Goal: Task Accomplishment & Management: Manage account settings

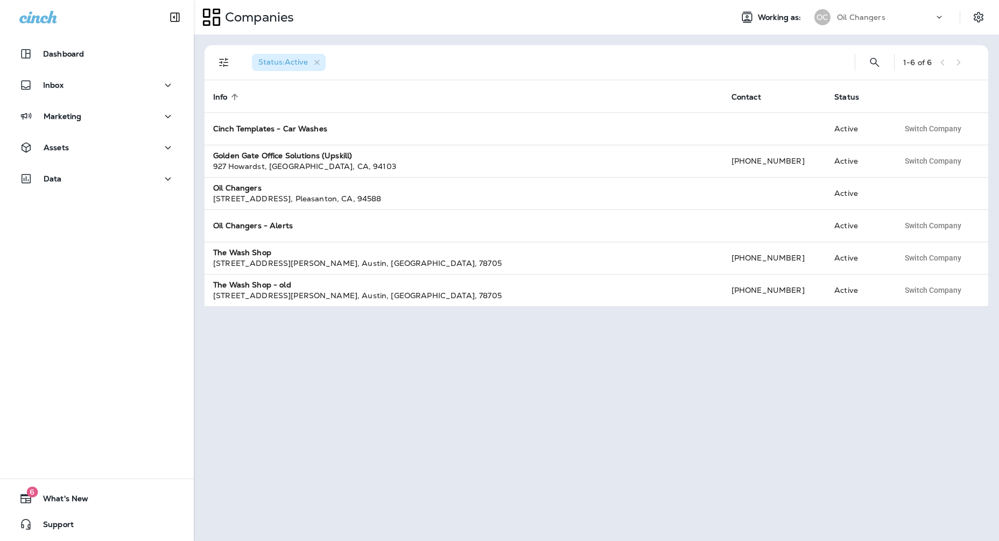
click at [103, 96] on div "Inbox" at bounding box center [97, 87] width 194 height 27
click at [103, 118] on div "Marketing" at bounding box center [96, 116] width 155 height 13
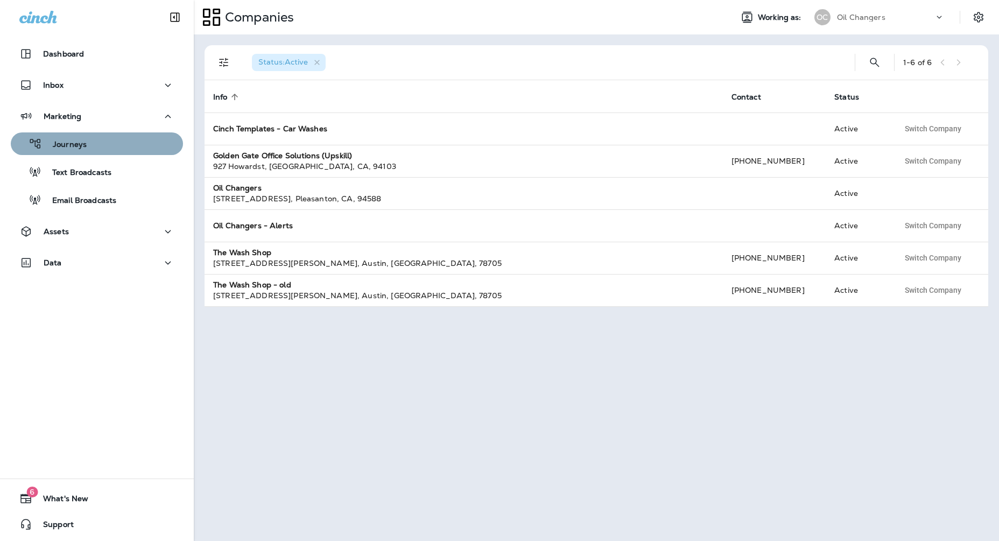
click at [104, 142] on div "Journeys" at bounding box center [97, 144] width 164 height 16
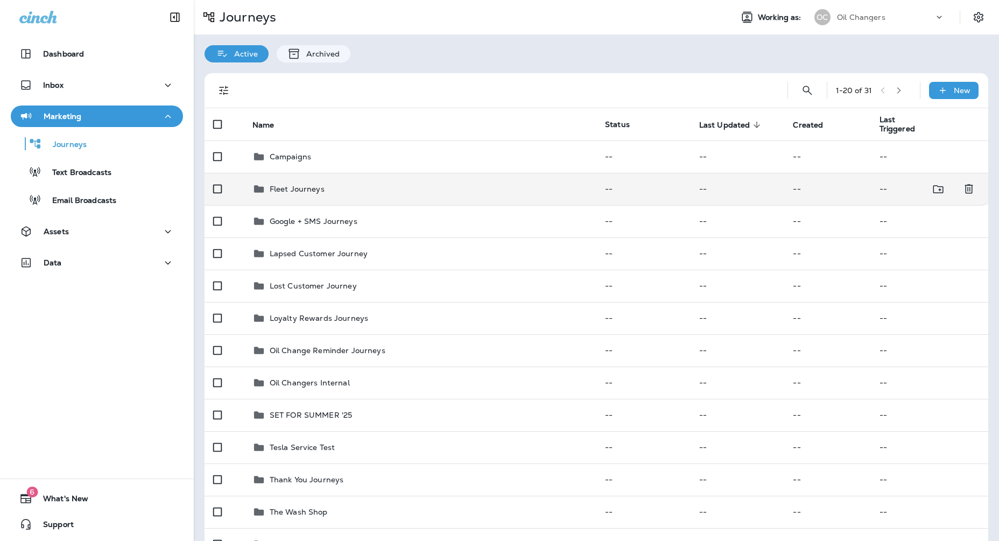
click at [392, 196] on td "Fleet Journeys" at bounding box center [420, 189] width 352 height 32
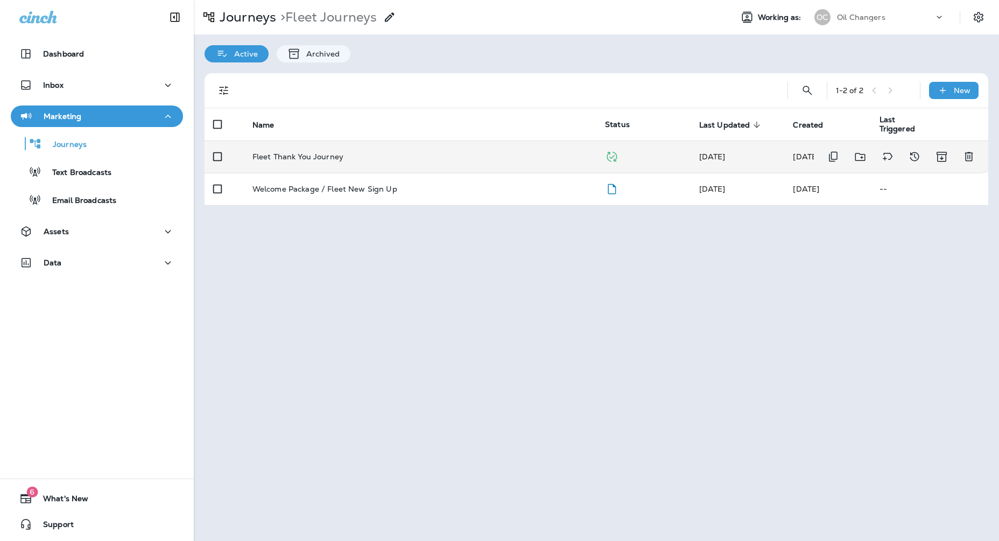
click at [543, 151] on td "Fleet Thank You Journey" at bounding box center [420, 156] width 352 height 32
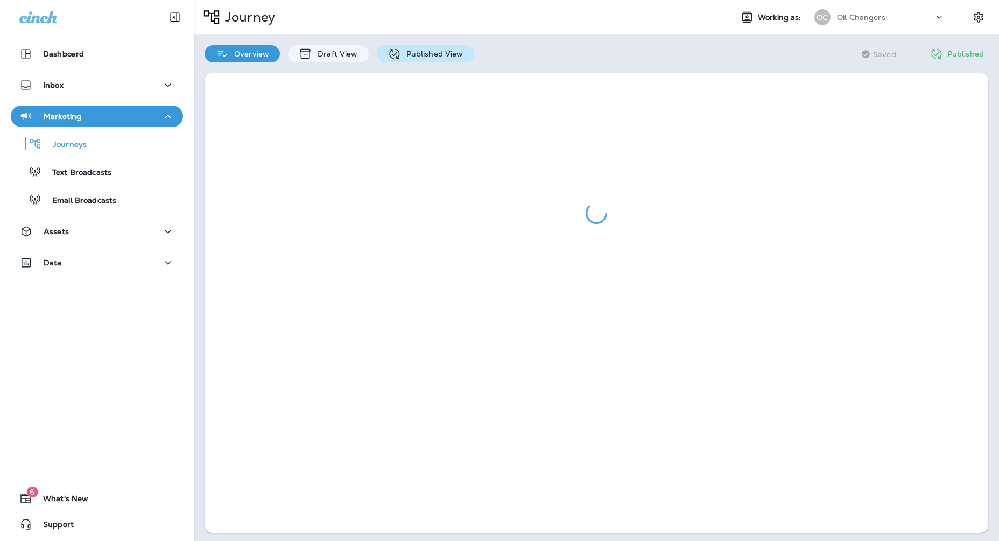
drag, startPoint x: 370, startPoint y: 47, endPoint x: 386, endPoint y: 53, distance: 17.9
click at [370, 47] on div "Overview Draft View Published View" at bounding box center [339, 48] width 291 height 28
click at [396, 53] on icon at bounding box center [394, 53] width 10 height 10
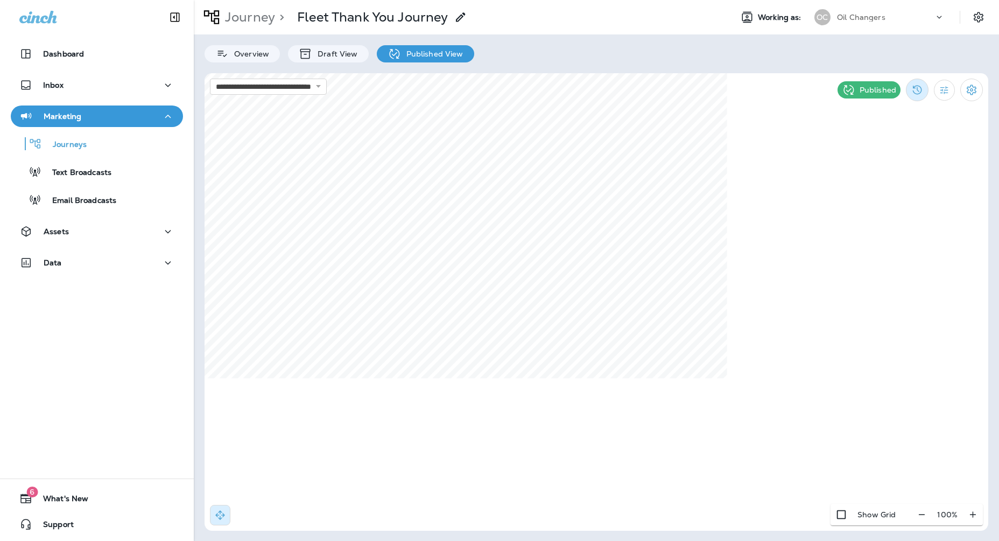
drag, startPoint x: 906, startPoint y: 80, endPoint x: 917, endPoint y: 80, distance: 10.8
click at [906, 80] on div "Published" at bounding box center [910, 89] width 156 height 33
click at [950, 86] on icon "Filter Statistics" at bounding box center [943, 89] width 11 height 11
click at [906, 136] on div "24 Hours" at bounding box center [889, 140] width 89 height 26
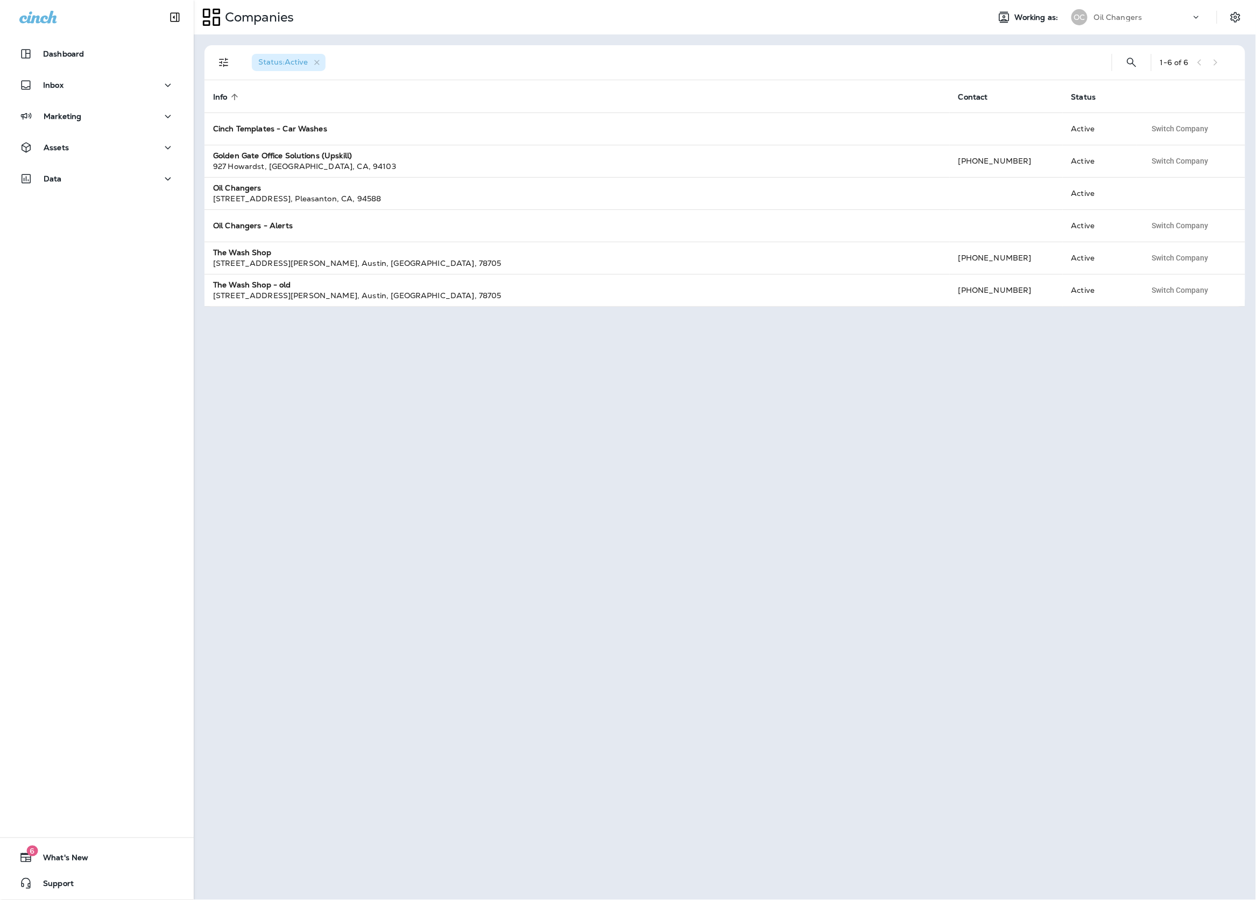
click at [1133, 20] on p "Oil Changers" at bounding box center [1118, 17] width 48 height 9
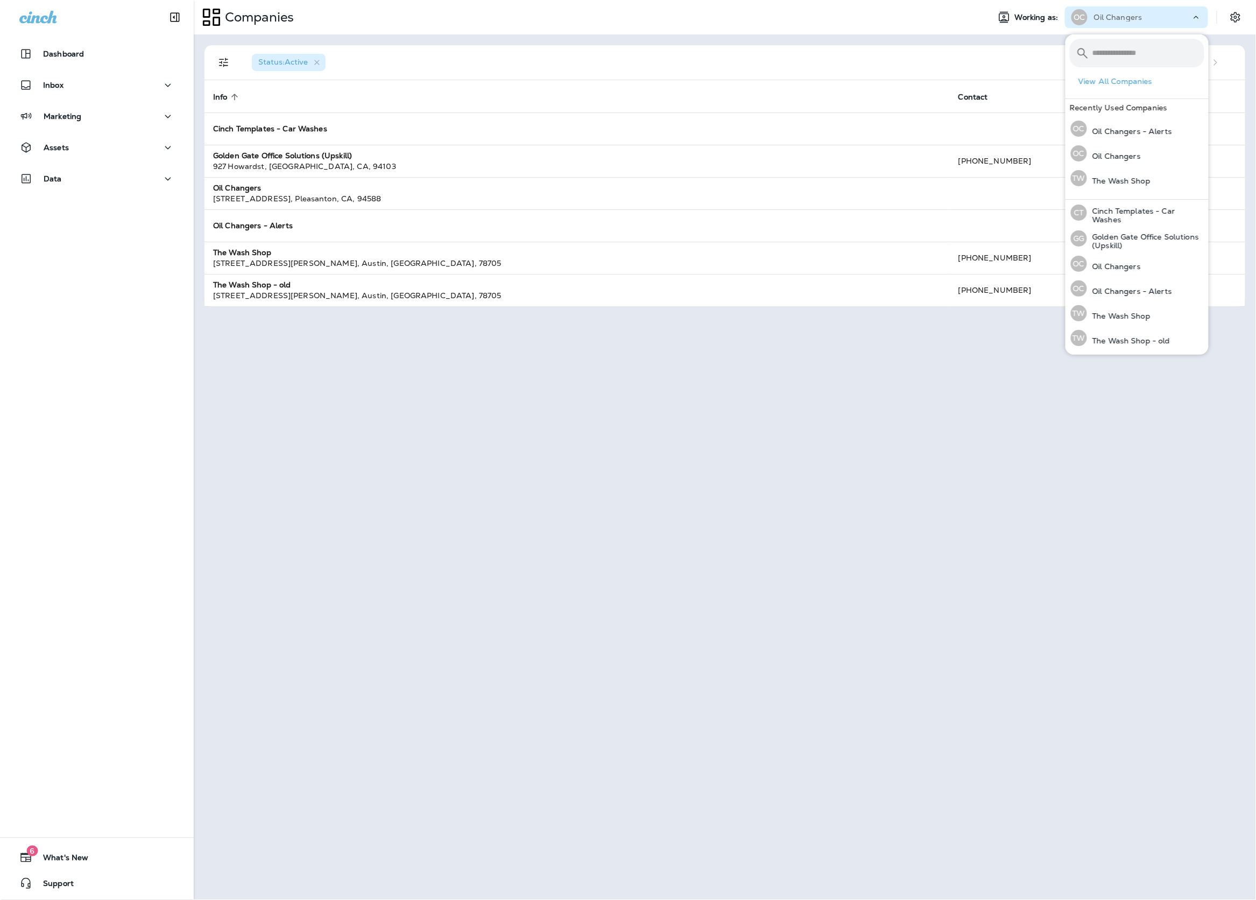
click at [1133, 20] on p "Oil Changers" at bounding box center [1118, 17] width 48 height 9
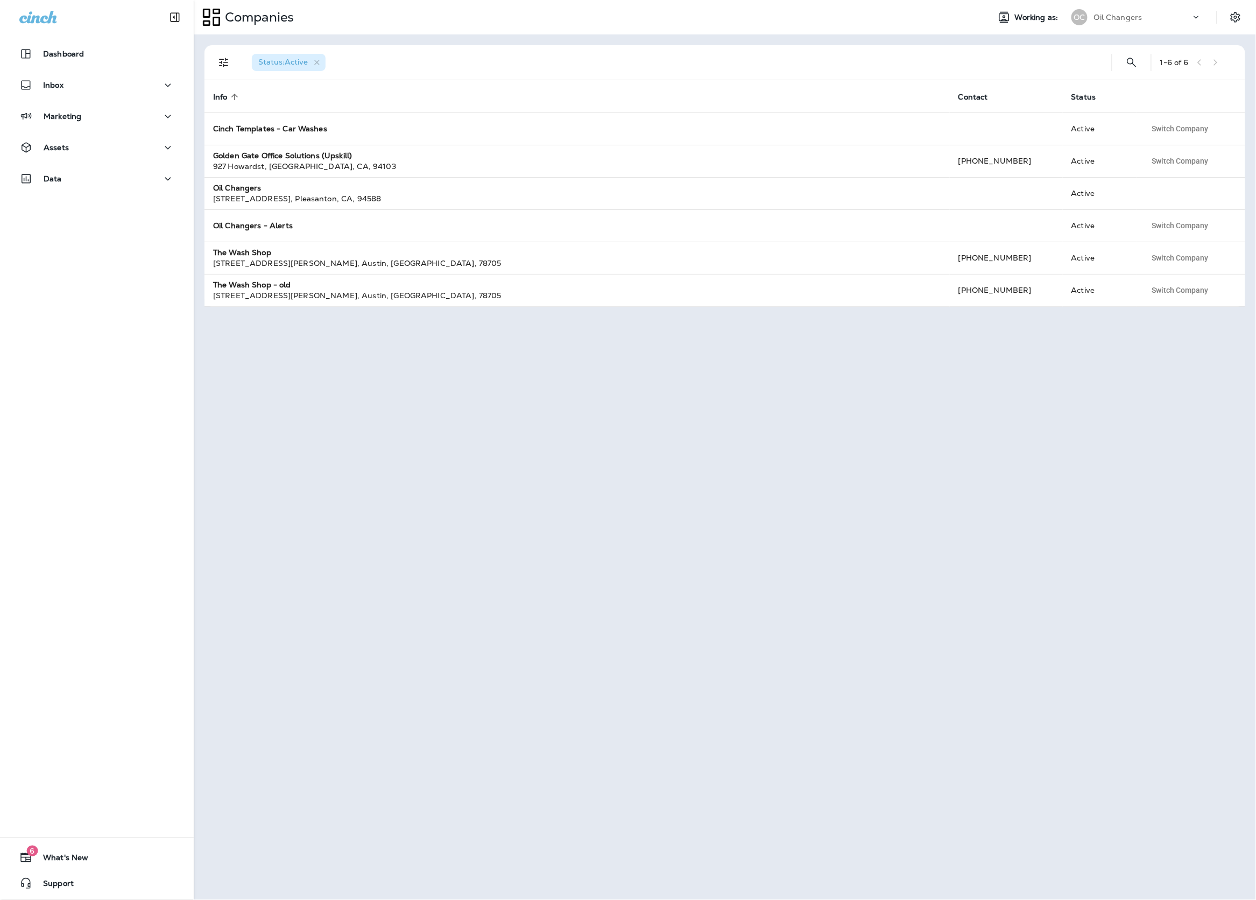
click at [1133, 20] on p "Oil Changers" at bounding box center [1118, 17] width 48 height 9
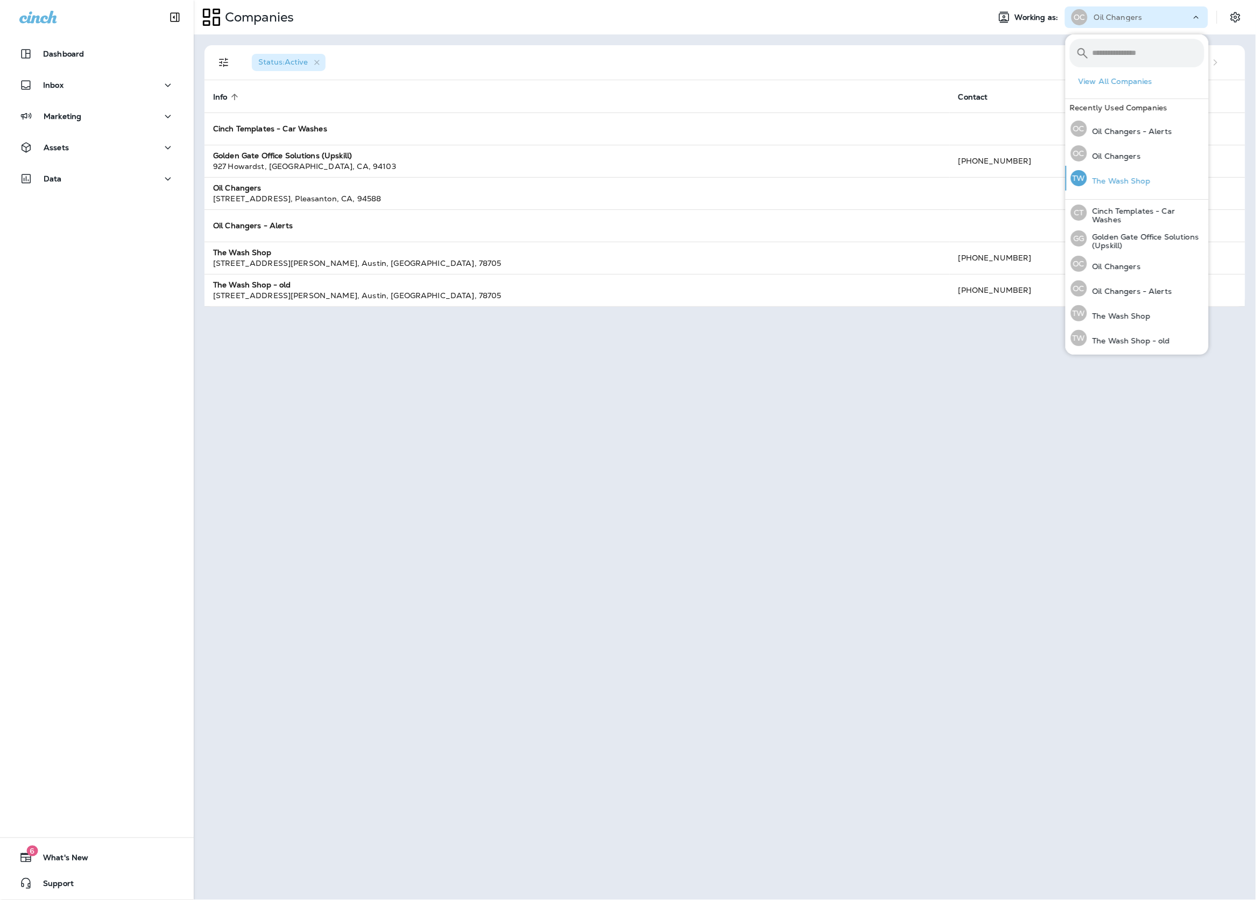
click at [1125, 173] on div "TW The Wash Shop" at bounding box center [1110, 178] width 88 height 25
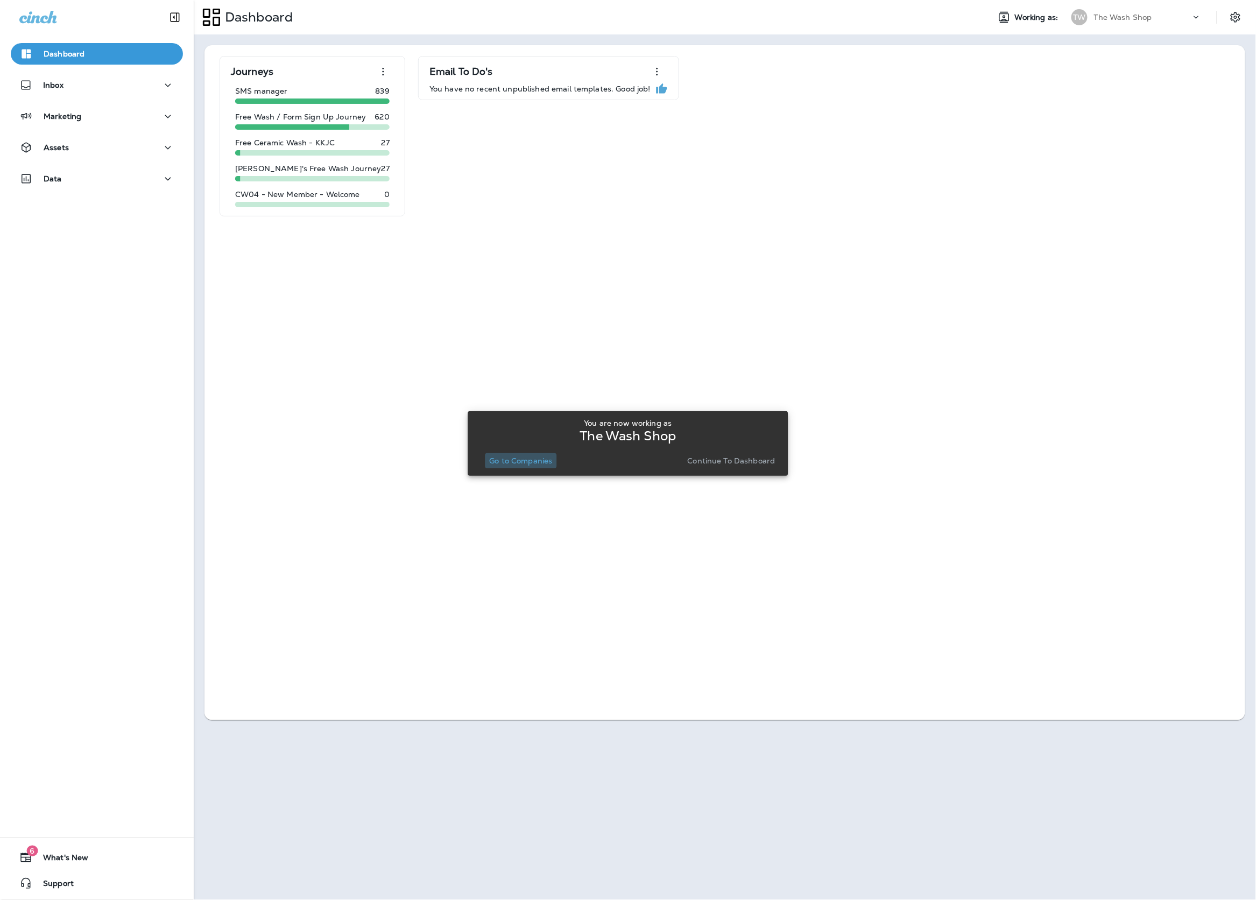
click at [507, 459] on p "Go to Companies" at bounding box center [520, 460] width 63 height 9
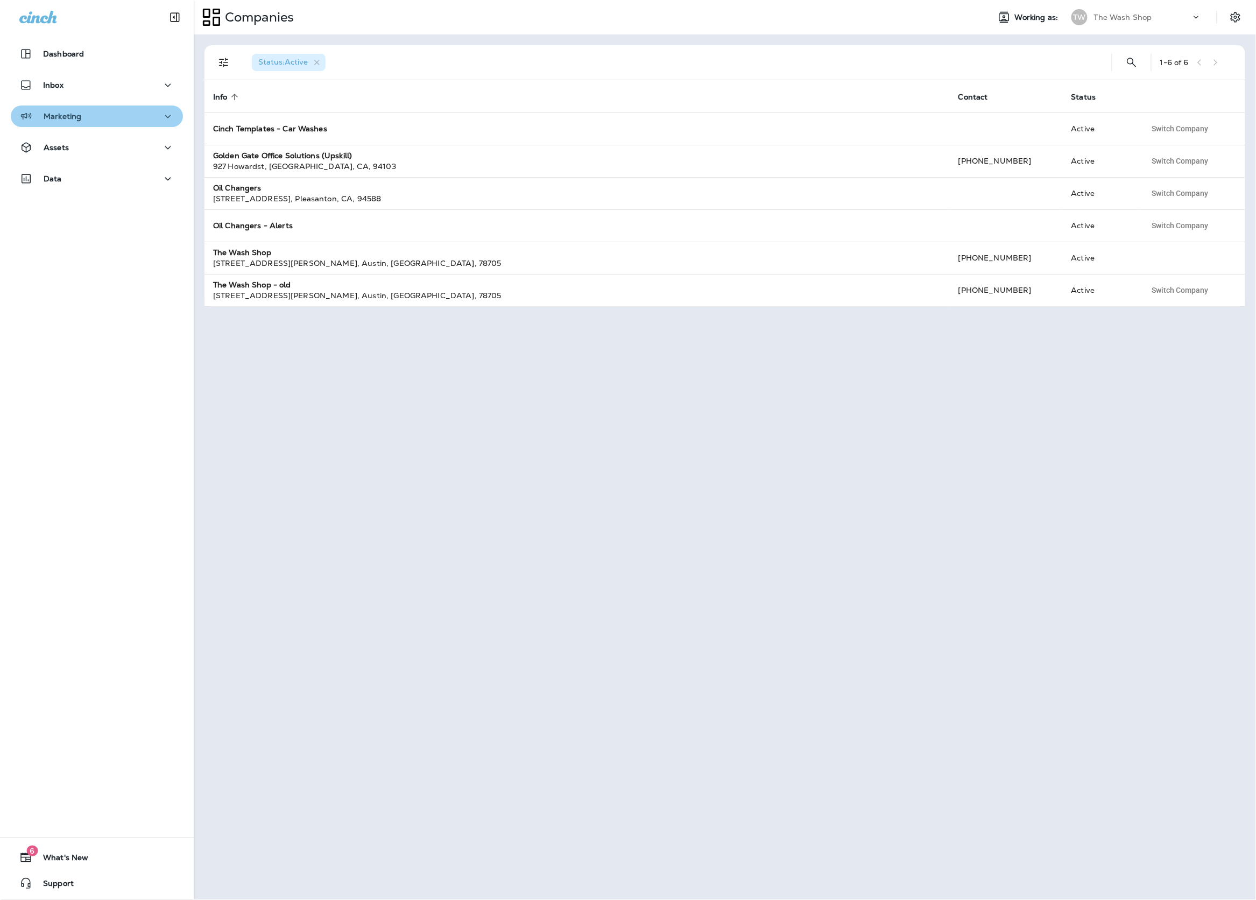
click at [129, 107] on button "Marketing" at bounding box center [97, 116] width 172 height 22
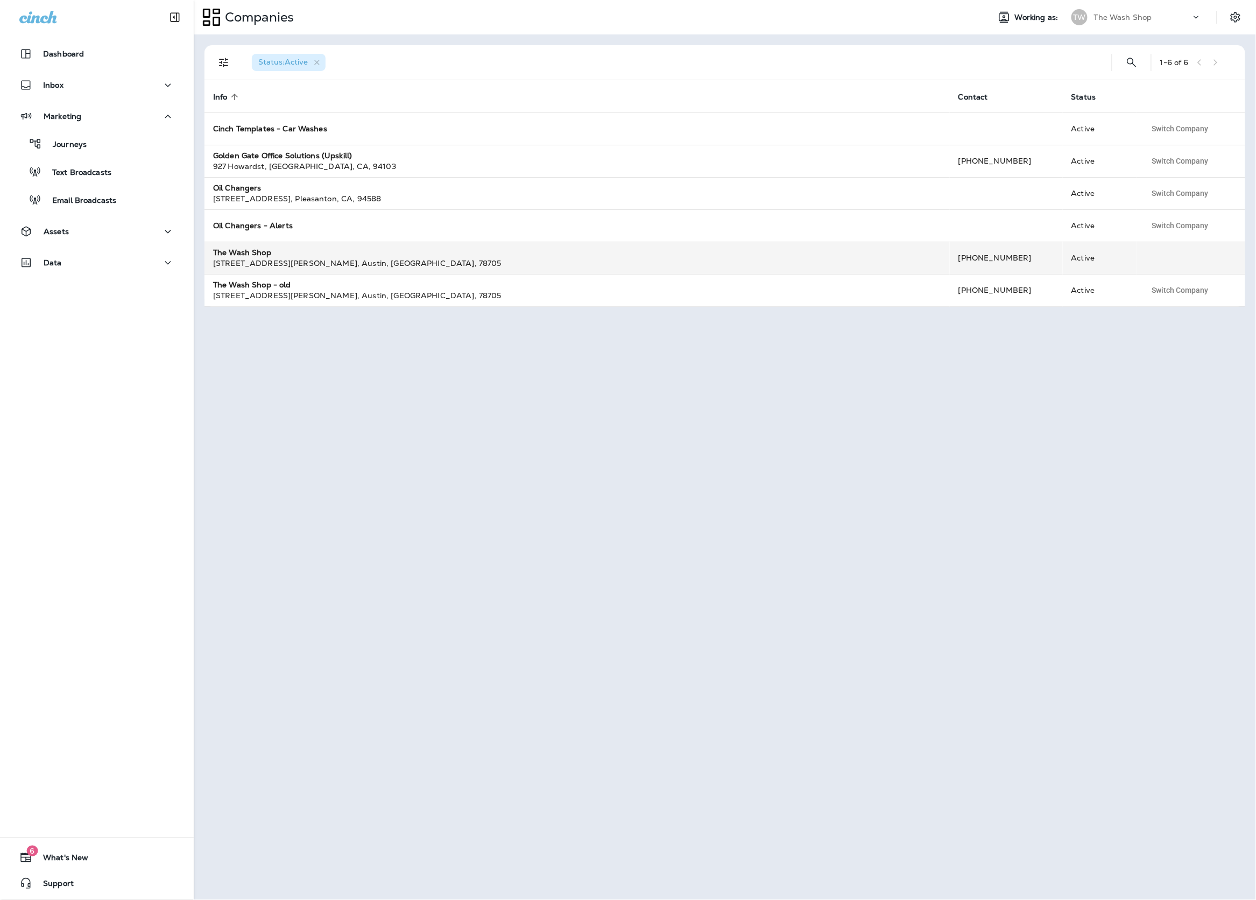
click at [401, 256] on div "The Wash Shop" at bounding box center [577, 252] width 728 height 11
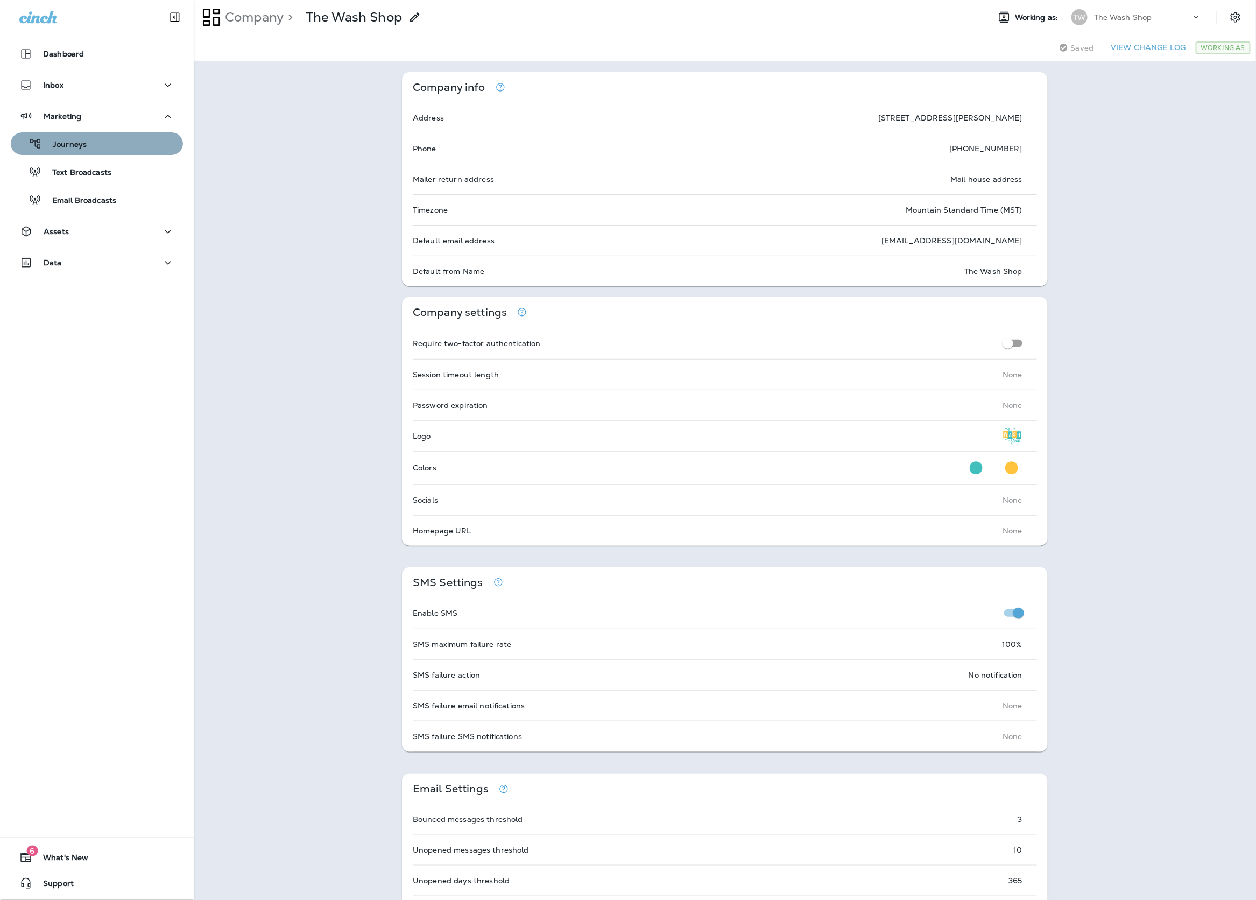
click at [71, 144] on p "Journeys" at bounding box center [64, 145] width 45 height 10
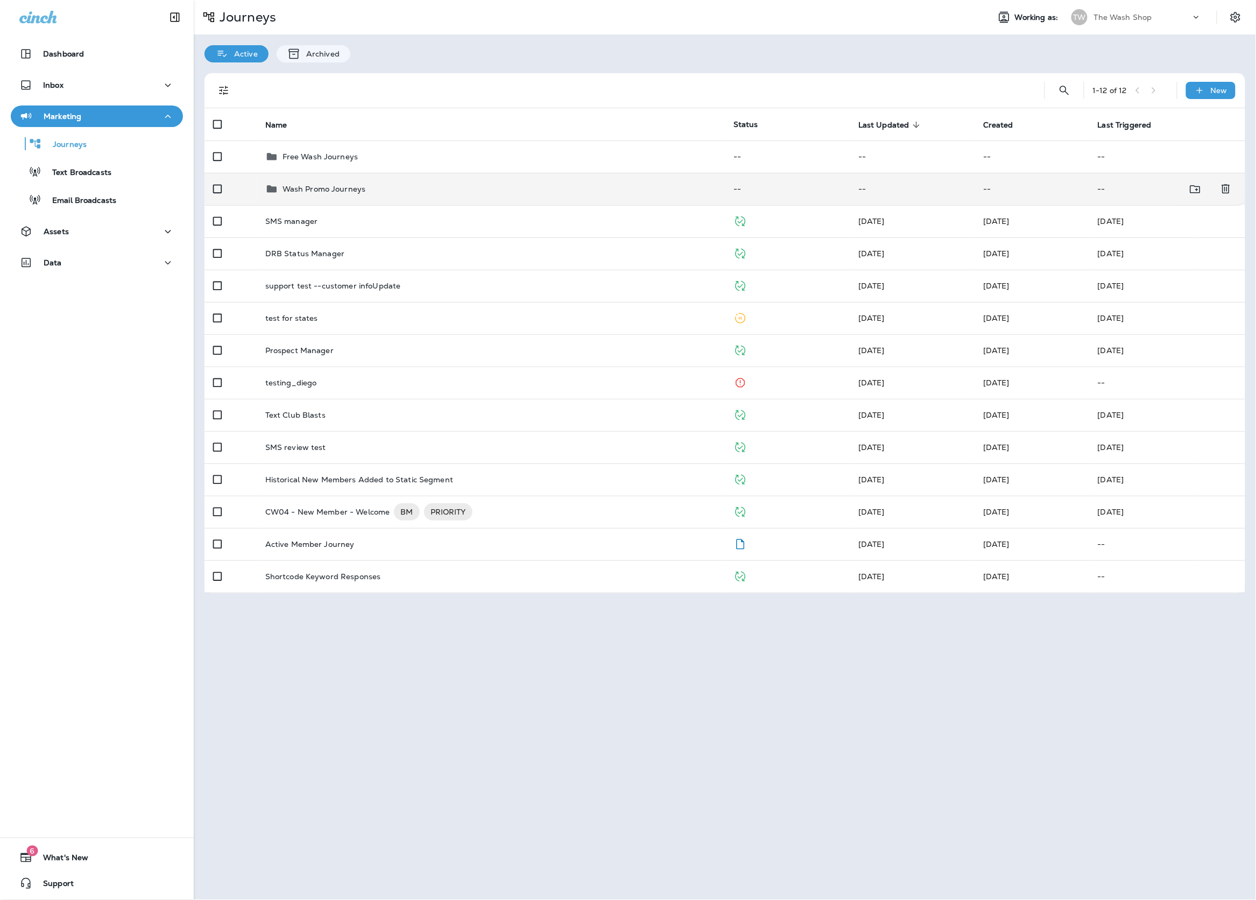
click at [387, 182] on td "Wash Promo Journeys" at bounding box center [491, 189] width 468 height 32
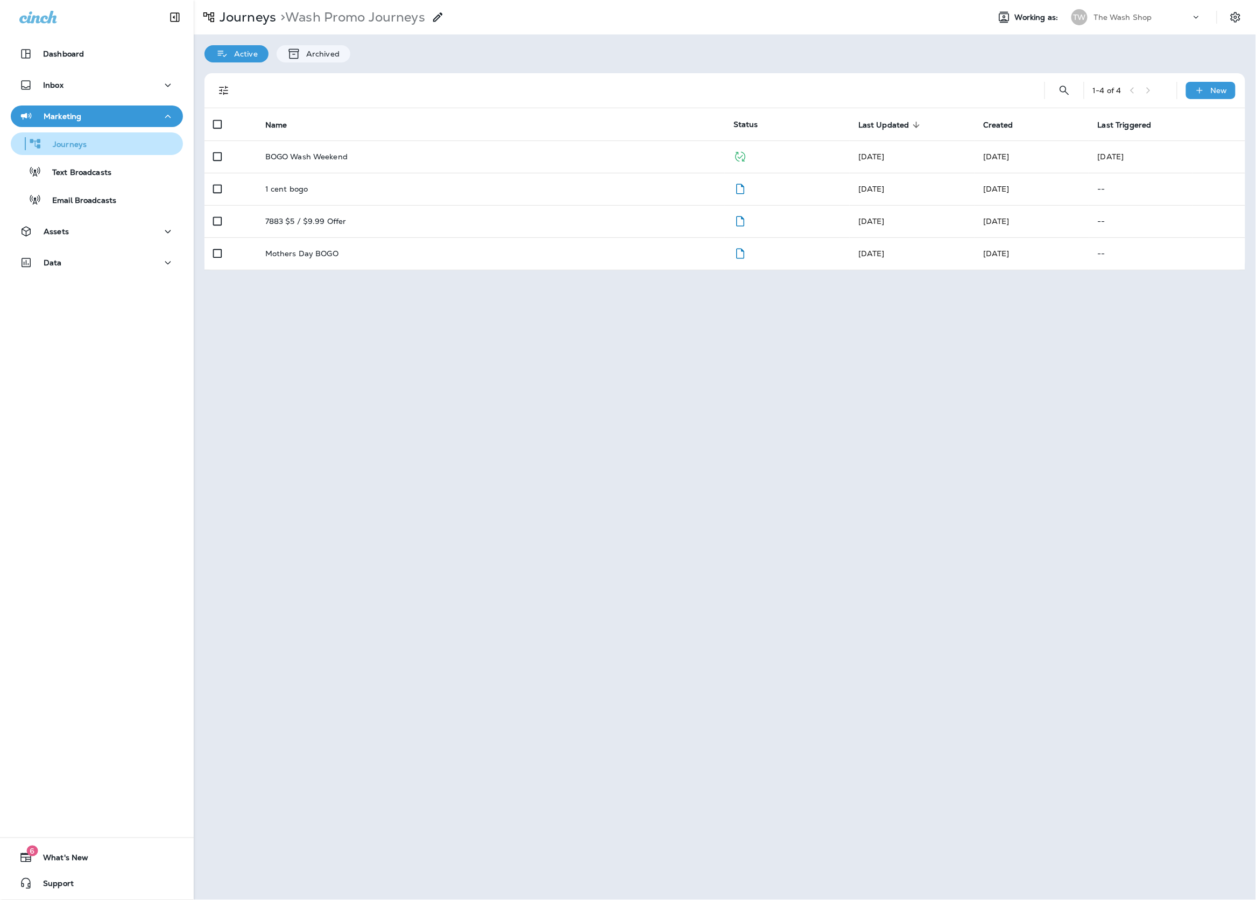
click at [160, 154] on button "Journeys" at bounding box center [97, 143] width 172 height 23
click at [150, 140] on div "Journeys" at bounding box center [97, 144] width 164 height 16
click at [94, 96] on div "Inbox" at bounding box center [97, 87] width 194 height 27
click at [98, 91] on div "Inbox" at bounding box center [96, 85] width 155 height 13
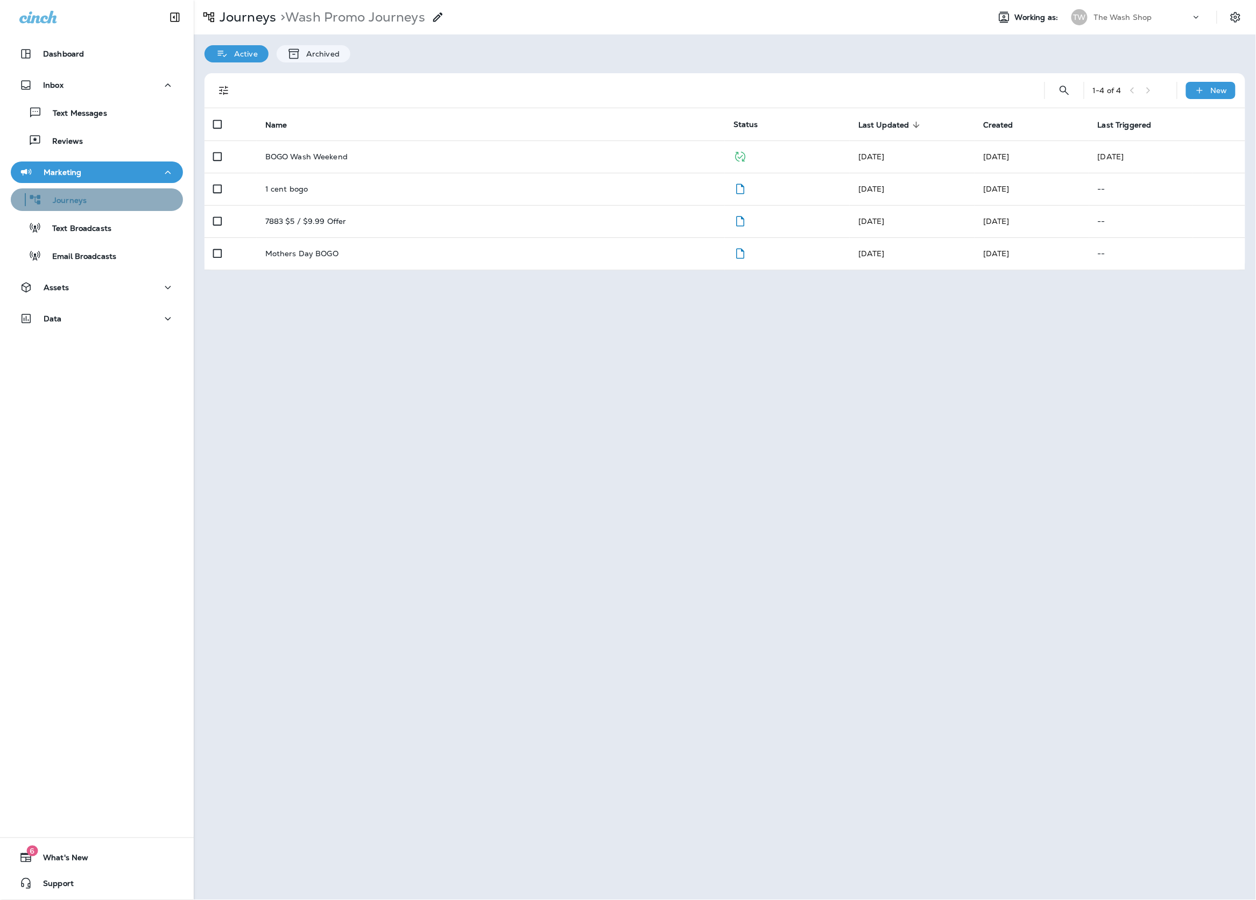
click at [72, 203] on p "Journeys" at bounding box center [64, 201] width 45 height 10
click at [99, 208] on button "Journeys" at bounding box center [97, 199] width 172 height 23
click at [92, 202] on div "Journeys" at bounding box center [97, 200] width 164 height 16
click at [1087, 23] on div "TW" at bounding box center [1079, 17] width 29 height 16
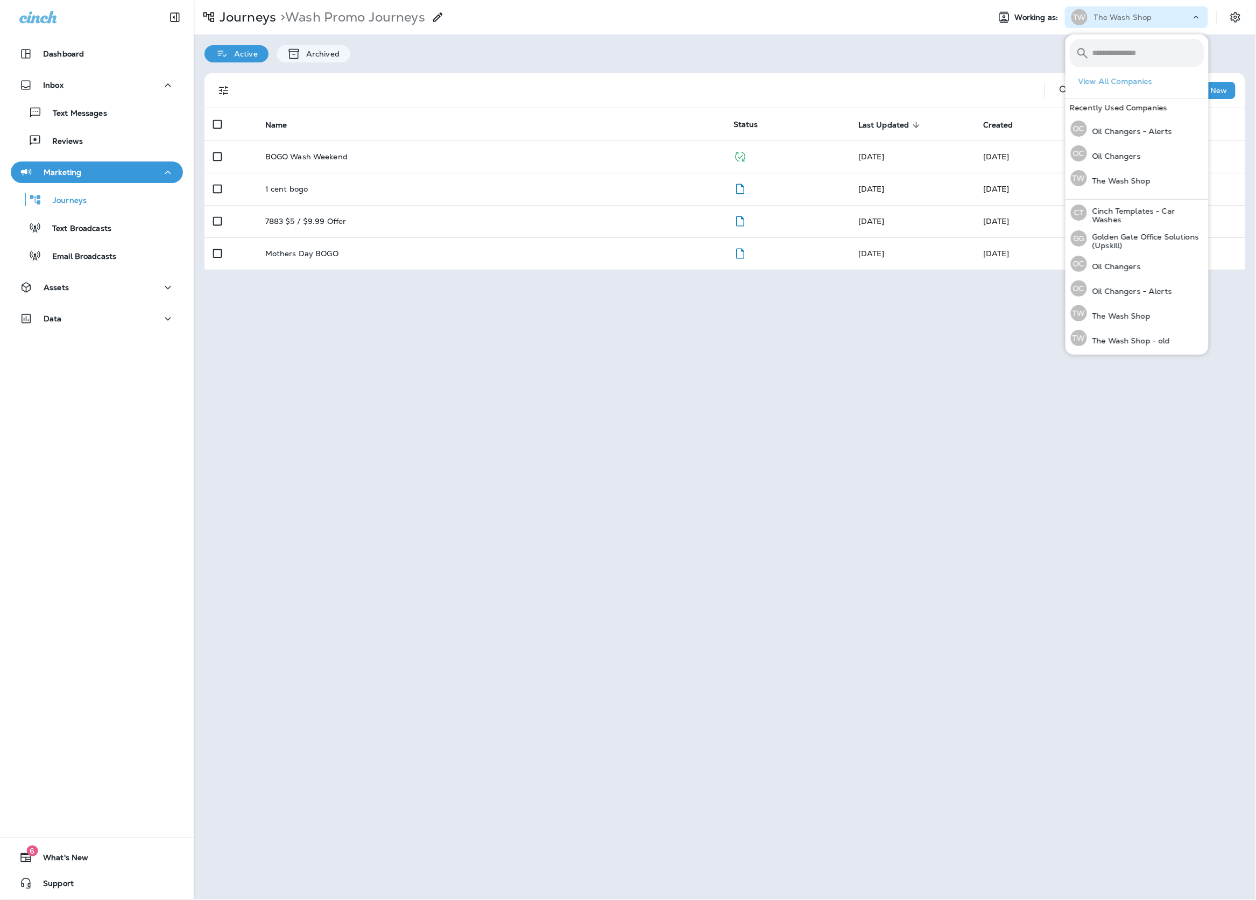
click at [996, 43] on div "Active Archived" at bounding box center [725, 48] width 1062 height 28
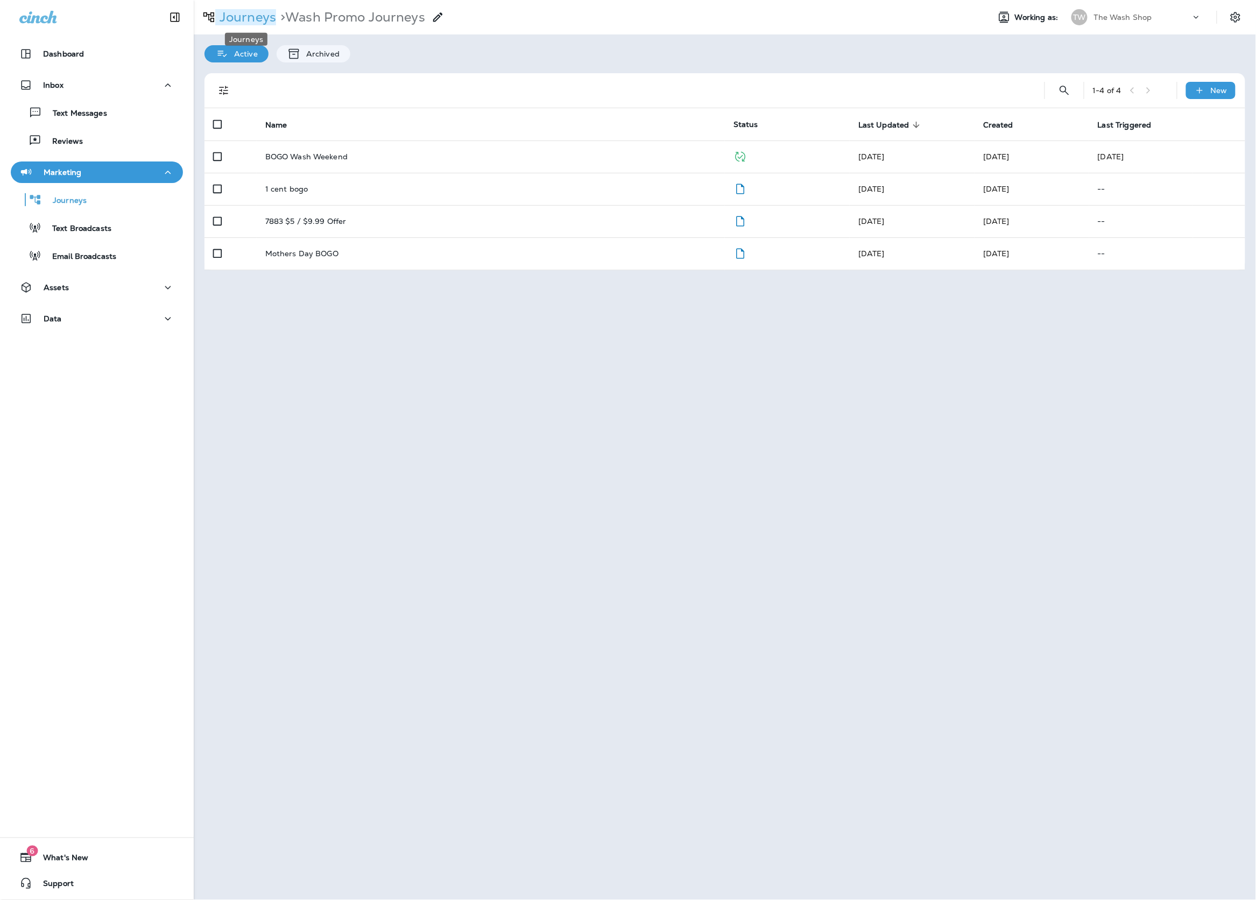
click at [241, 23] on p "Journeys" at bounding box center [245, 17] width 61 height 16
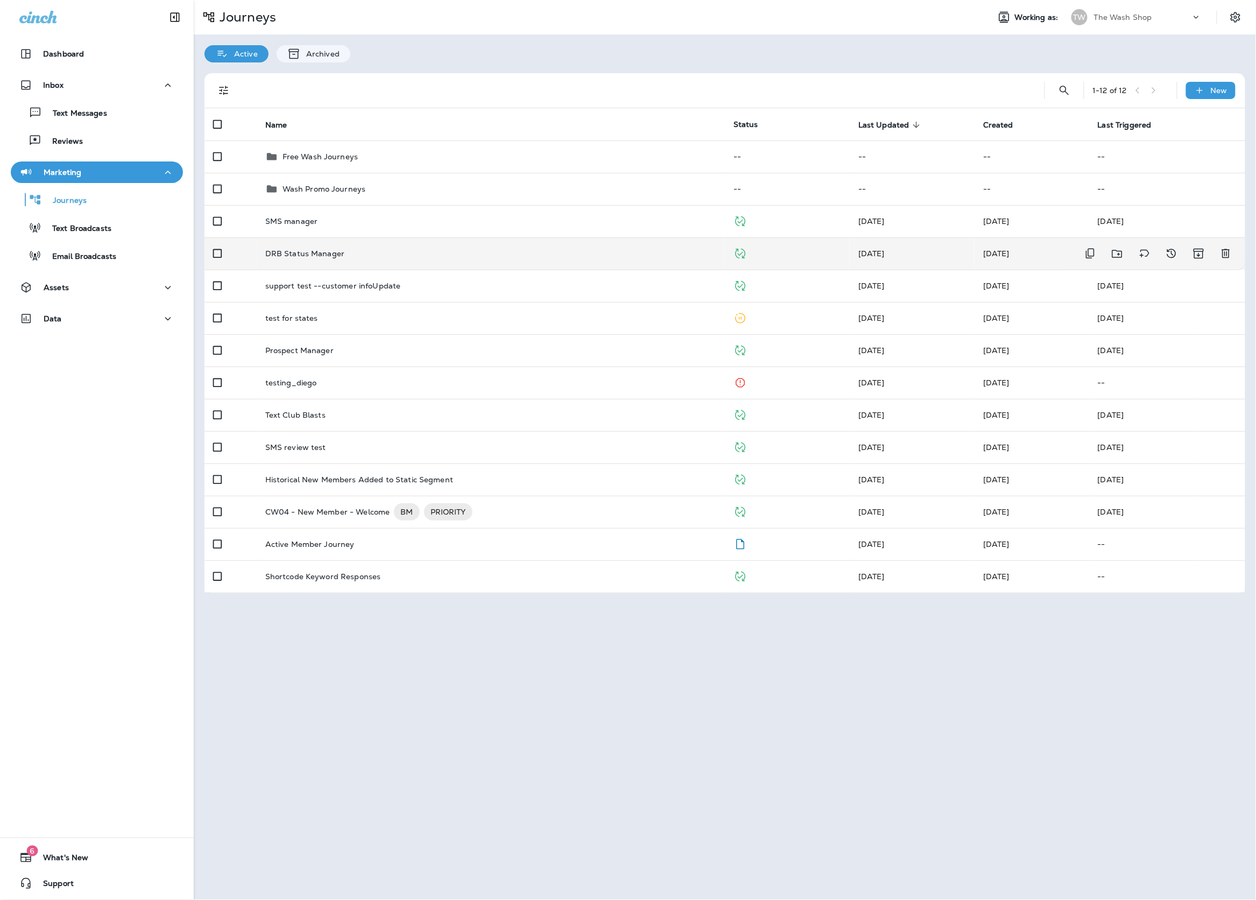
click at [392, 249] on div "DRB Status Manager" at bounding box center [490, 253] width 451 height 9
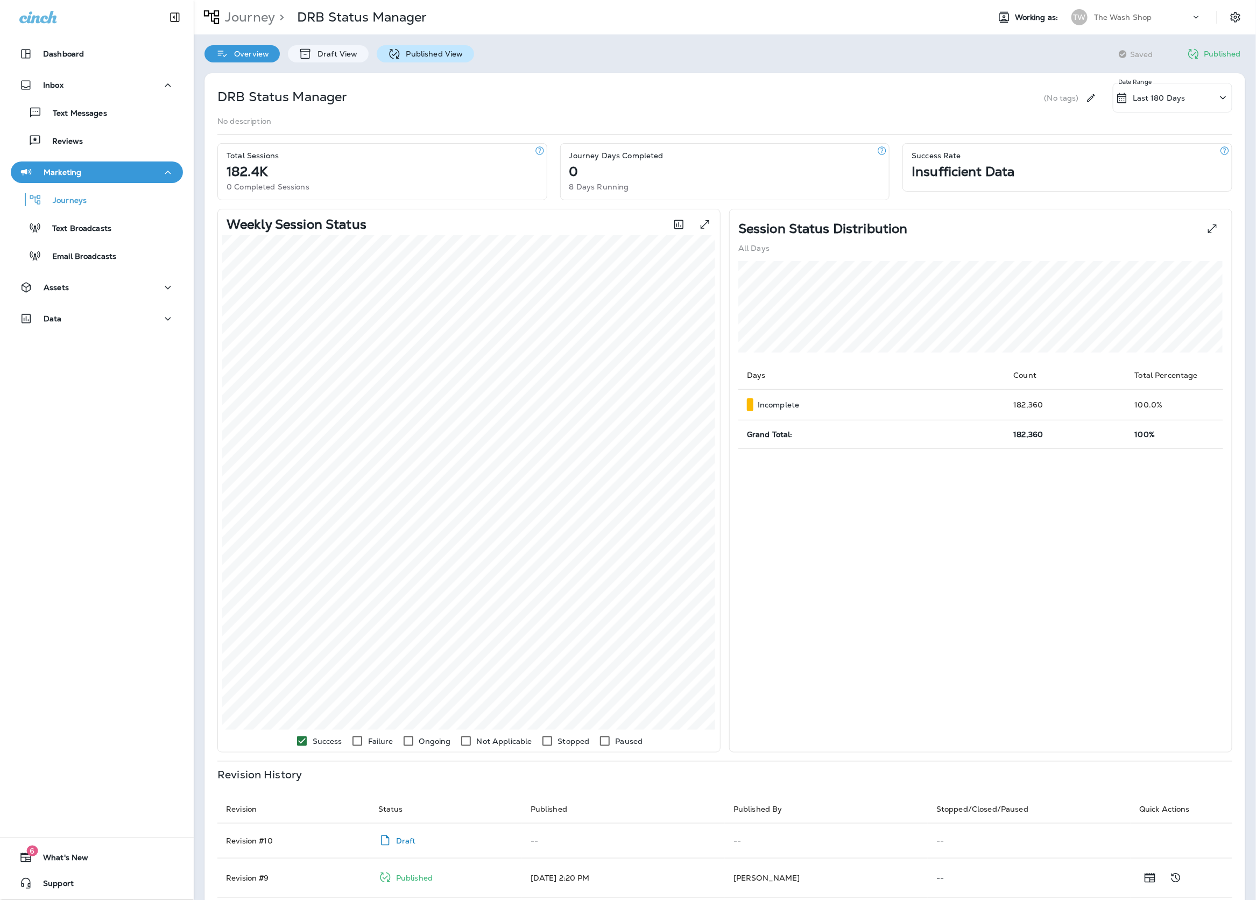
click at [389, 58] on icon at bounding box center [394, 53] width 10 height 10
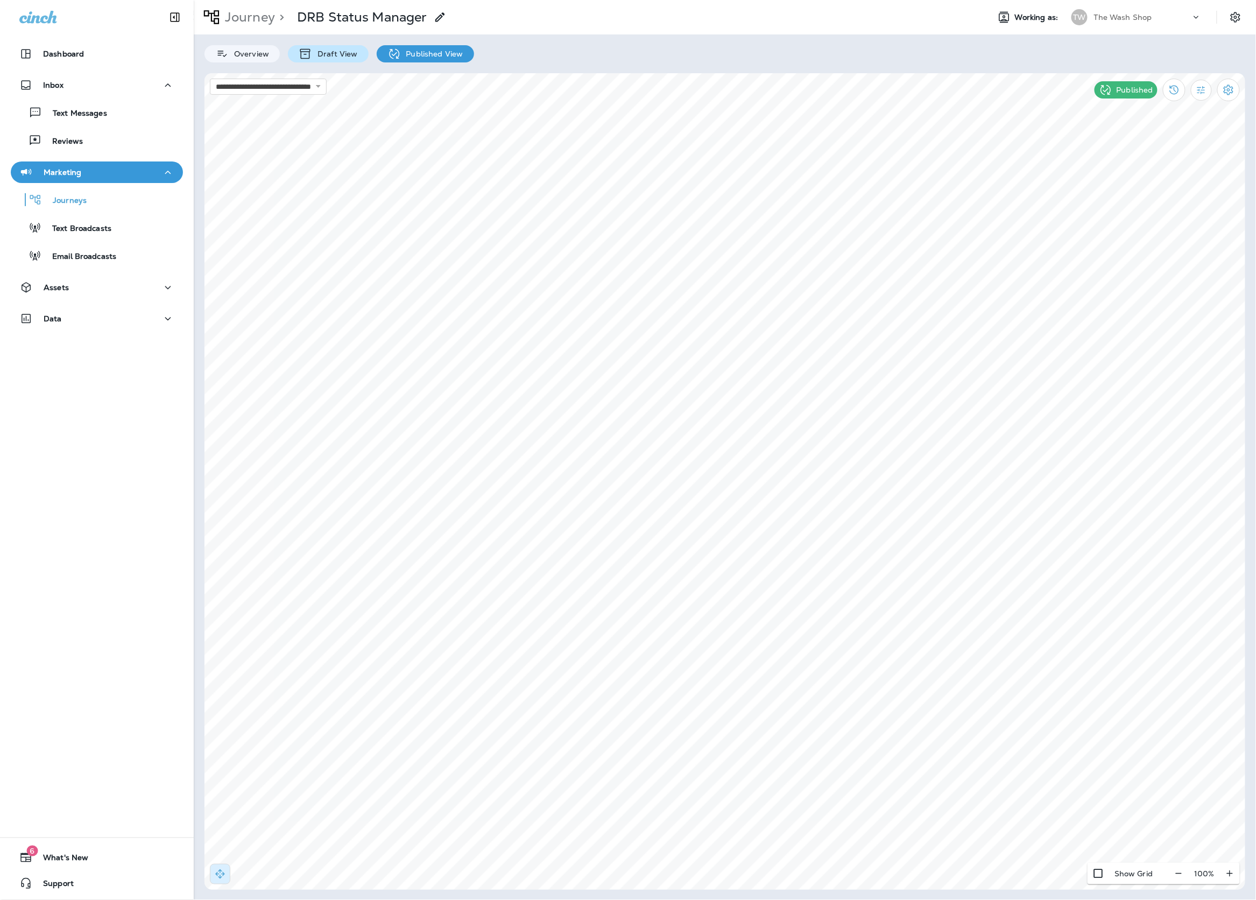
click at [348, 58] on p "Draft View" at bounding box center [334, 54] width 45 height 9
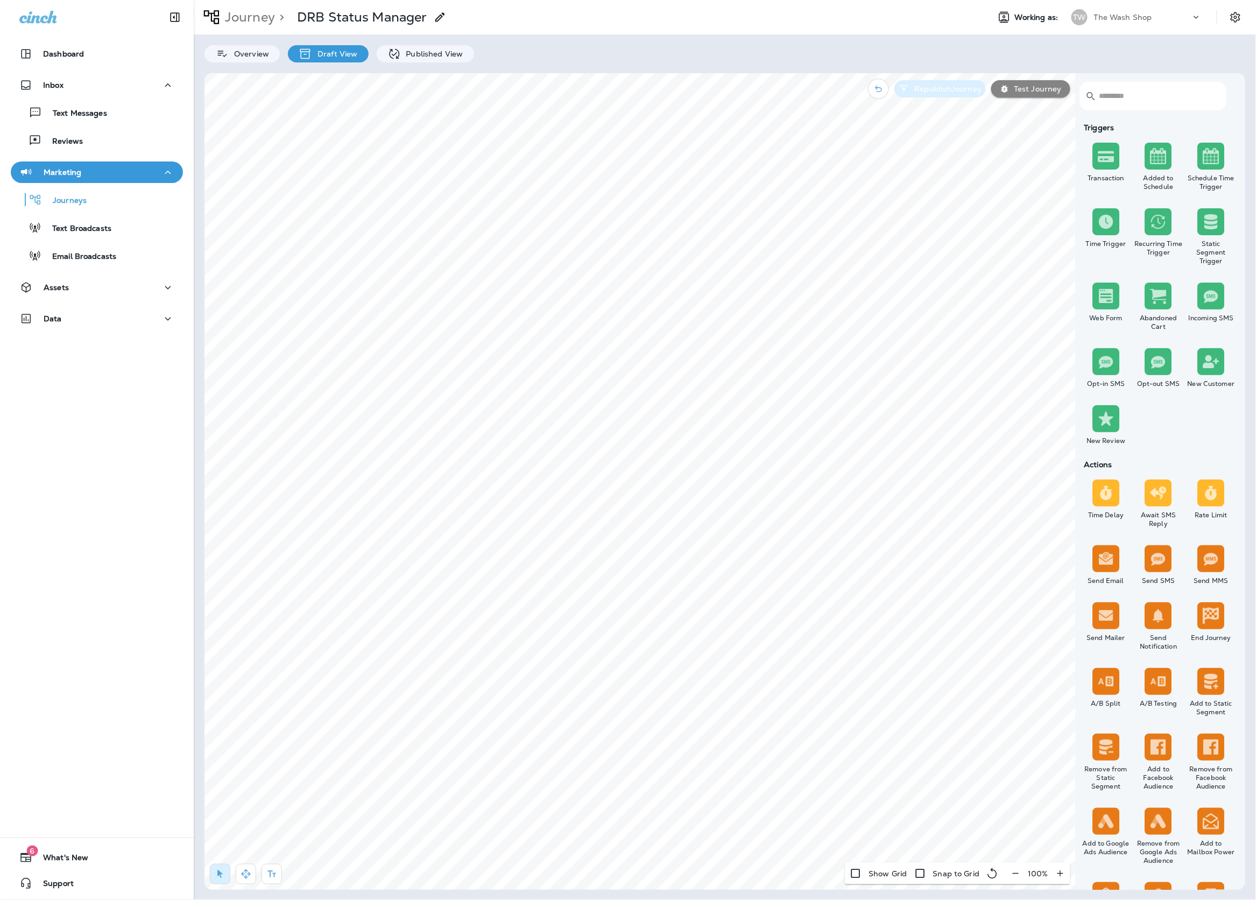
click at [960, 87] on p "Republish Journey" at bounding box center [946, 88] width 72 height 9
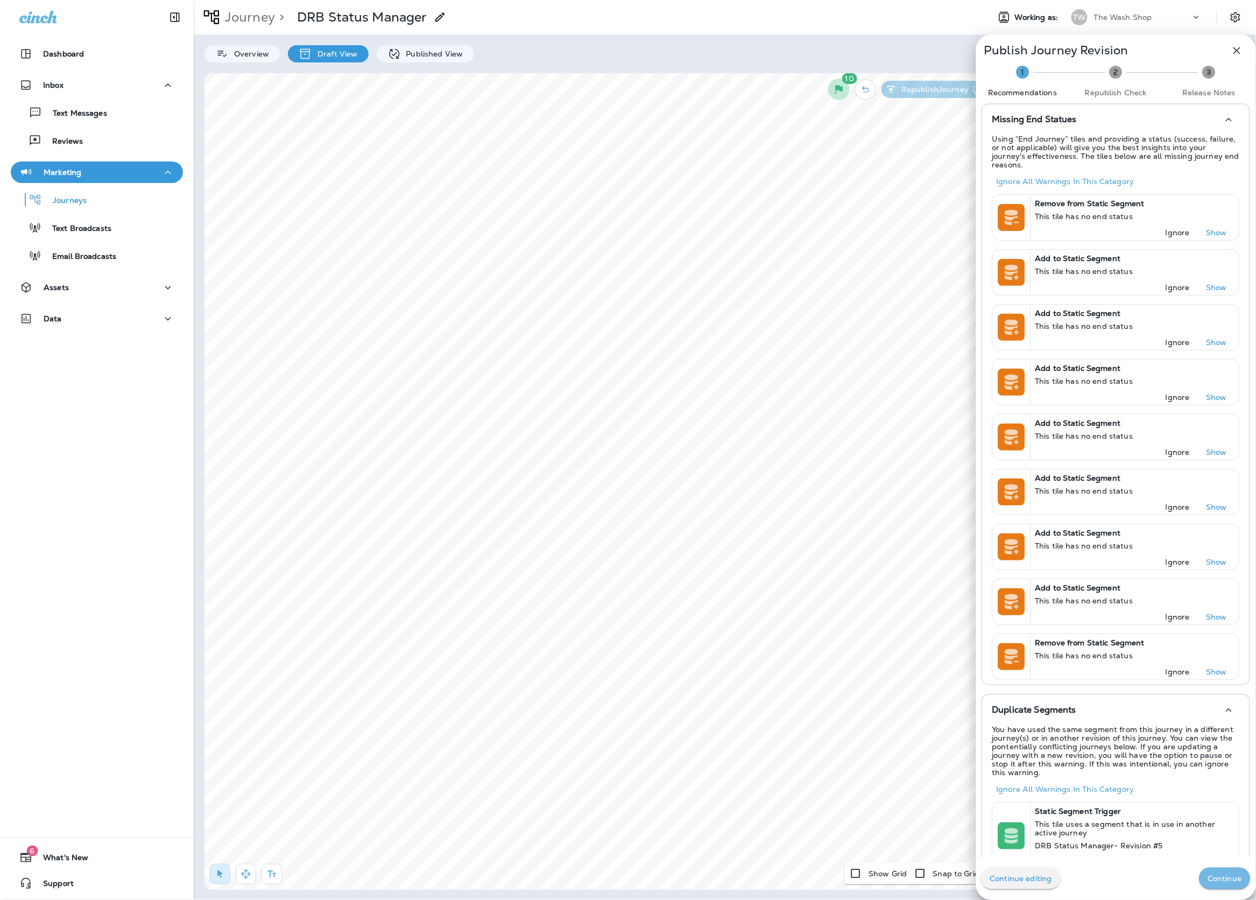
click at [1211, 885] on button "Continue" at bounding box center [1224, 878] width 51 height 22
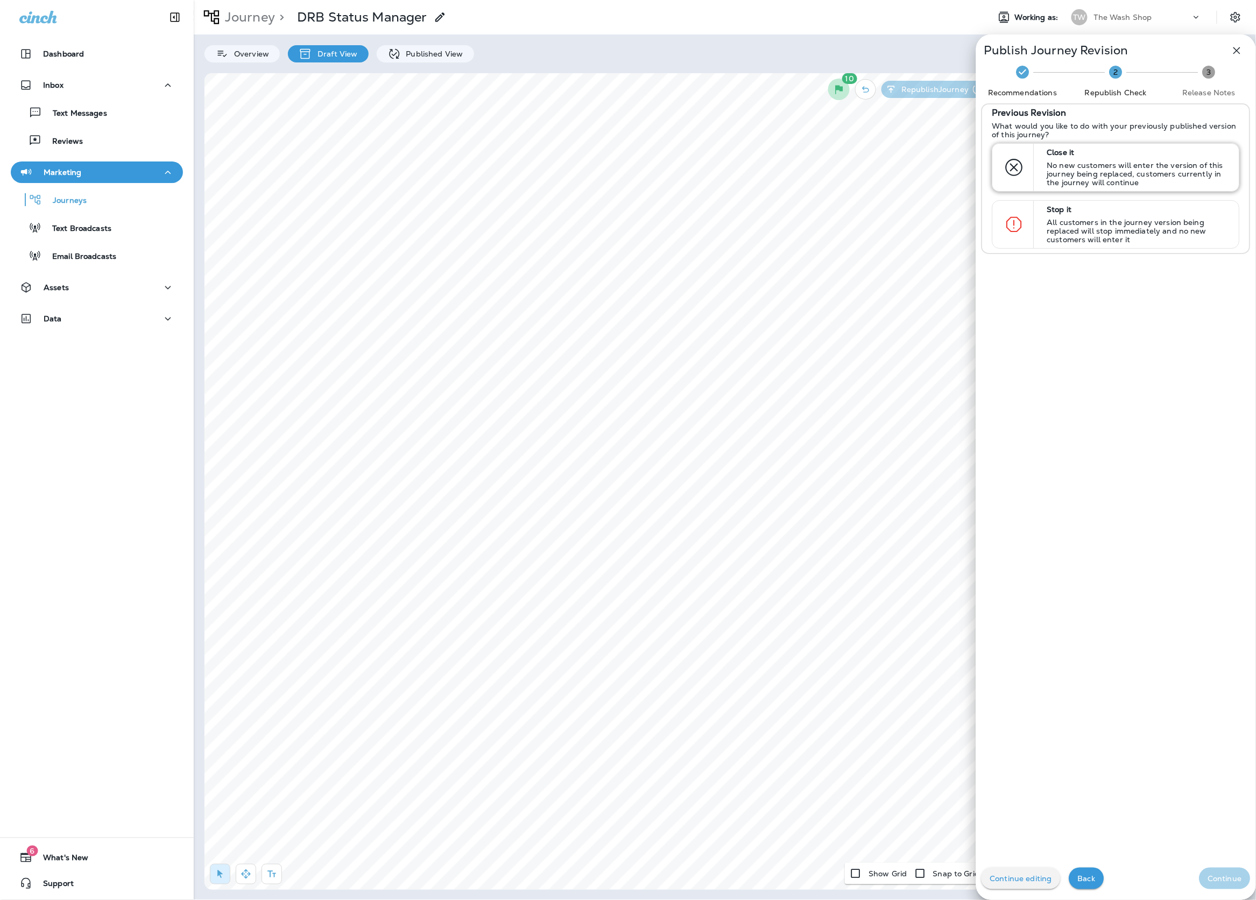
drag, startPoint x: 1151, startPoint y: 174, endPoint x: 1134, endPoint y: 174, distance: 16.7
click at [1151, 174] on p "No new customers will enter the version of this journey being replaced, custome…" at bounding box center [1138, 174] width 182 height 26
click at [1239, 888] on button "Continue" at bounding box center [1224, 878] width 51 height 22
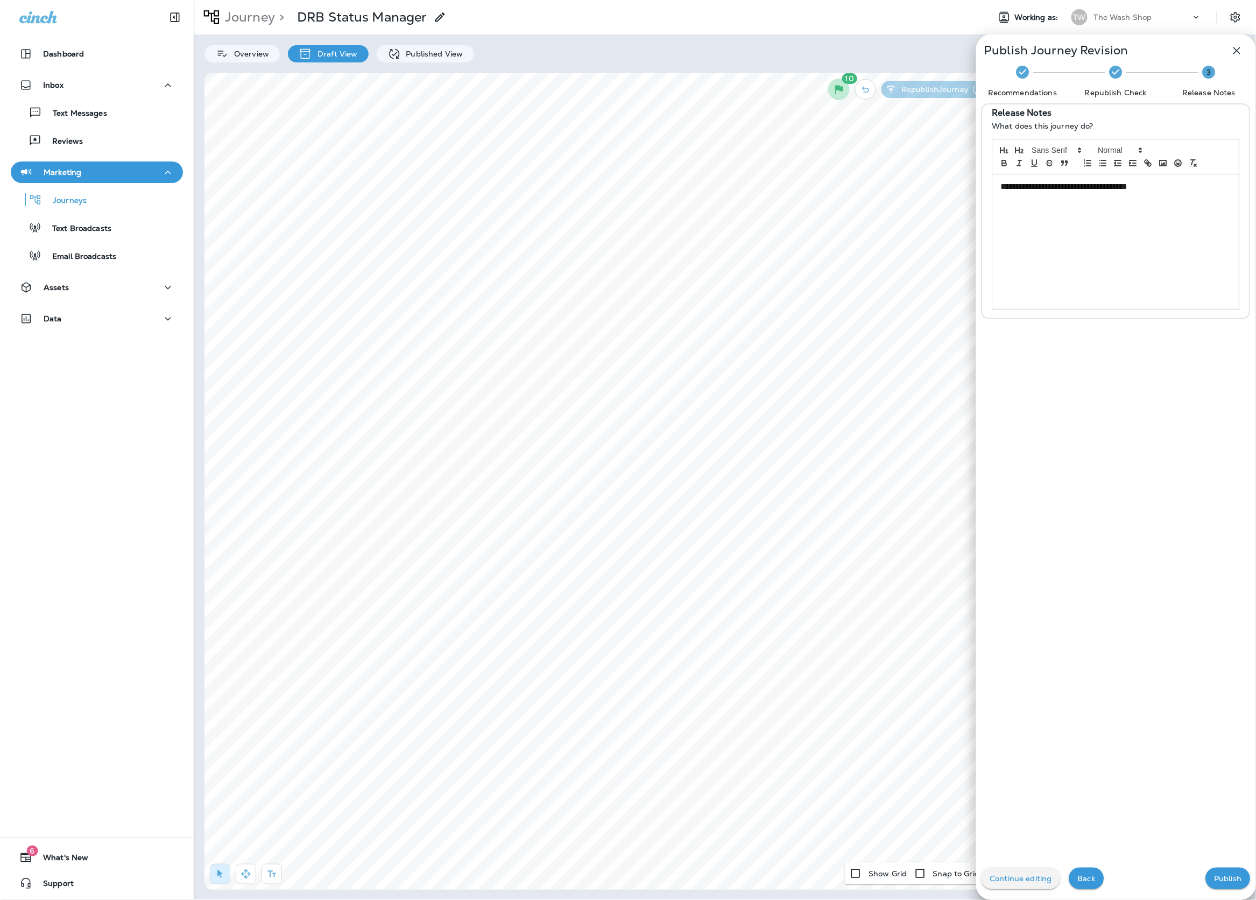
click at [1236, 880] on p "Publish" at bounding box center [1227, 878] width 27 height 9
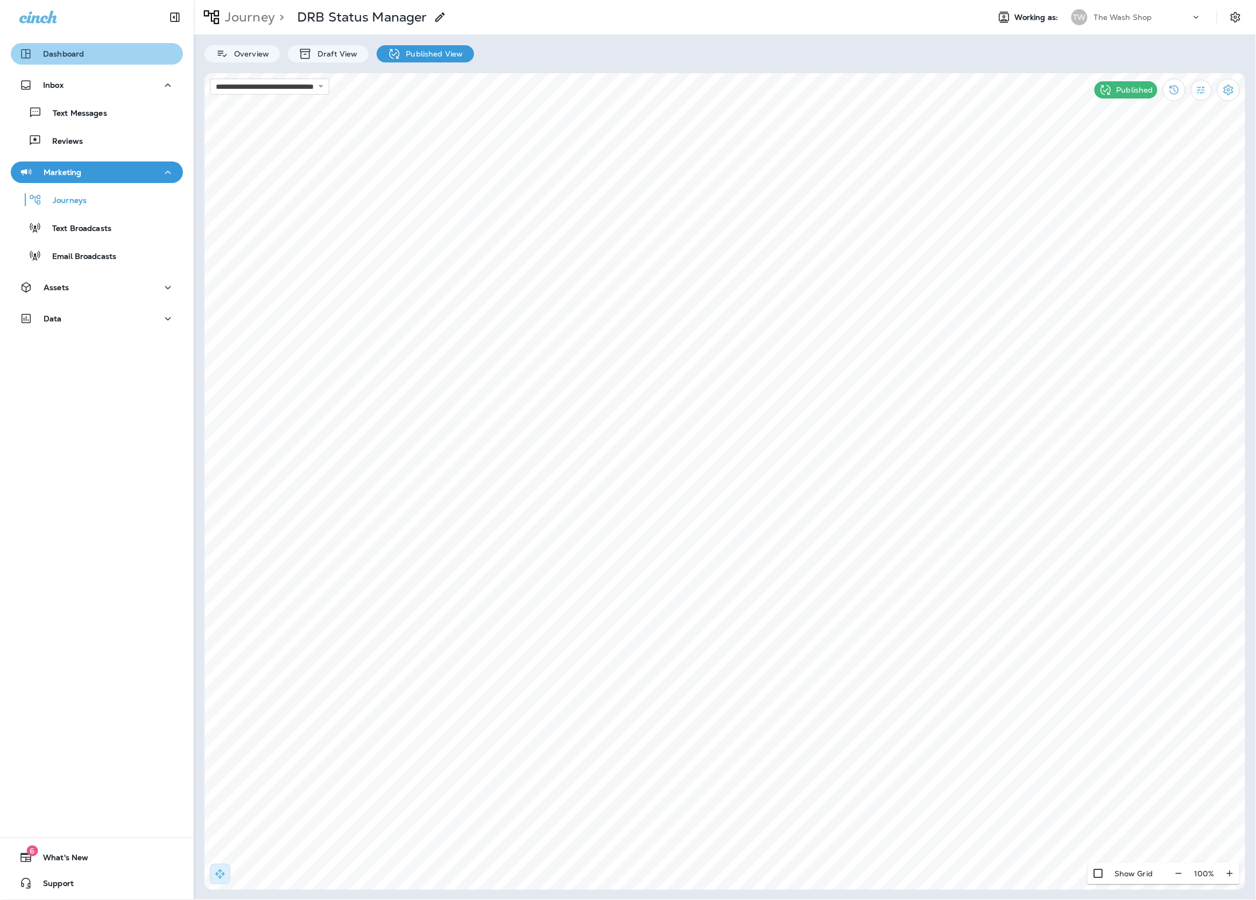
click at [102, 55] on div "Dashboard" at bounding box center [96, 53] width 155 height 13
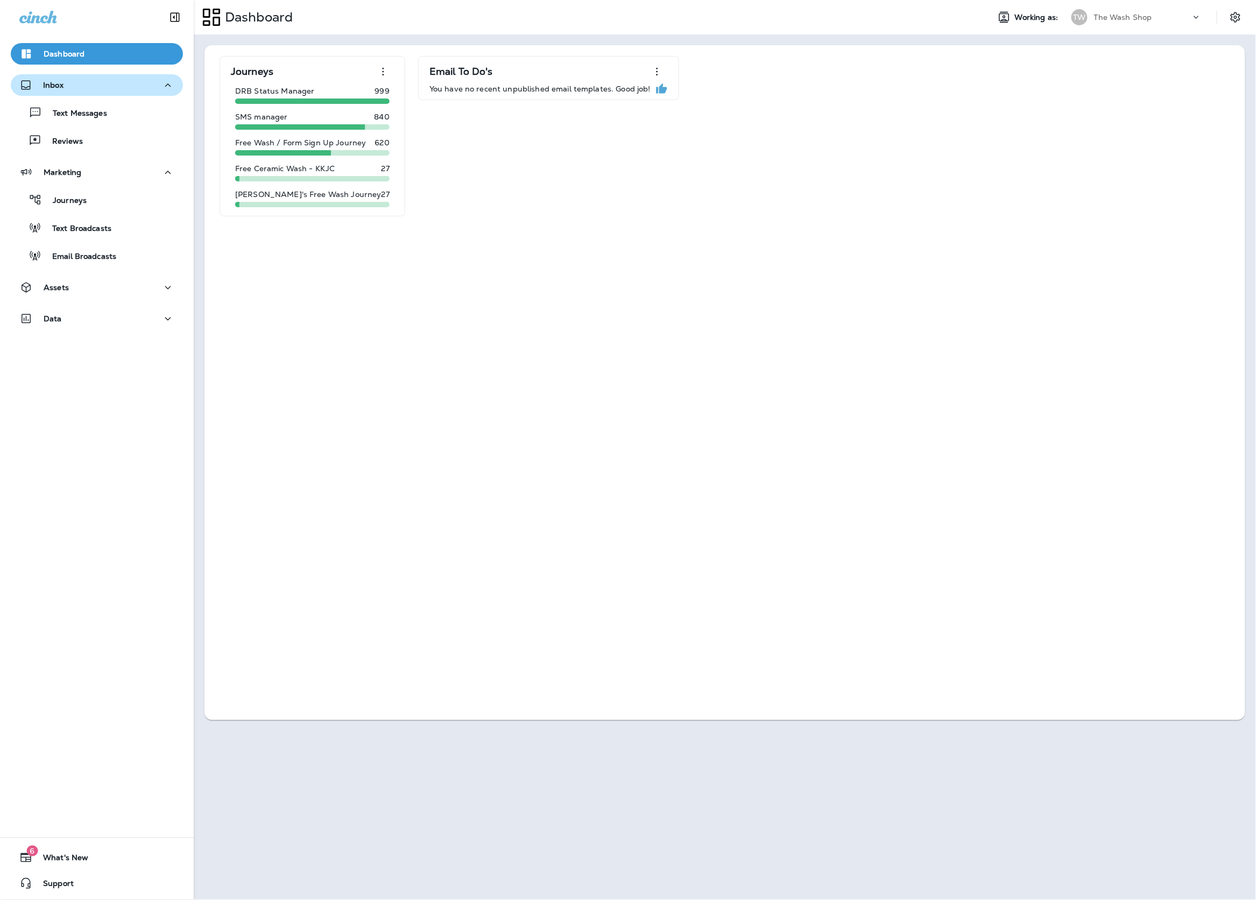
click at [126, 87] on div "Inbox" at bounding box center [96, 85] width 155 height 13
click at [65, 185] on div "Journeys Text Broadcasts Email Broadcasts" at bounding box center [97, 225] width 172 height 84
drag, startPoint x: 63, startPoint y: 192, endPoint x: 58, endPoint y: 185, distance: 8.8
click at [63, 192] on div "Journeys" at bounding box center [51, 200] width 72 height 16
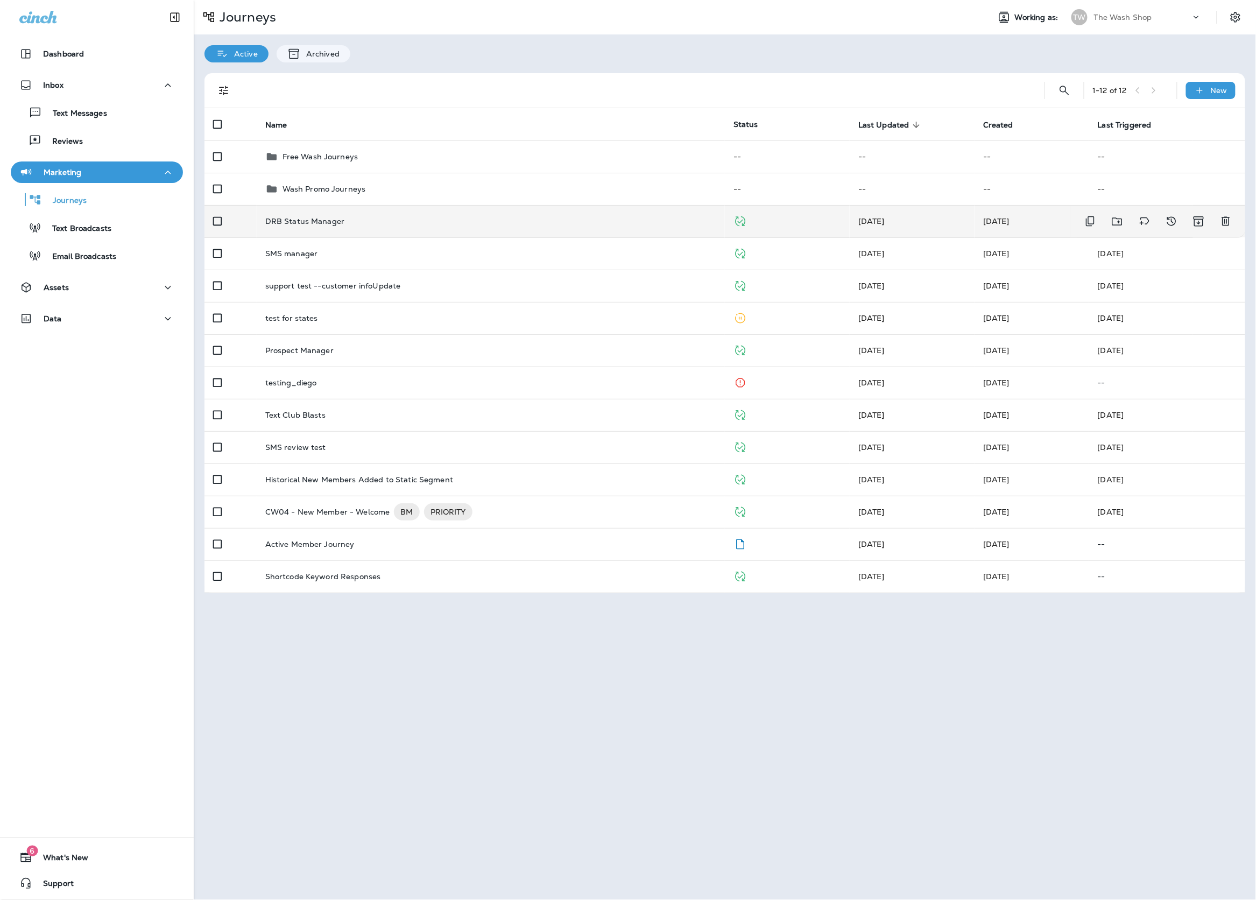
click at [609, 212] on td "DRB Status Manager" at bounding box center [491, 221] width 468 height 32
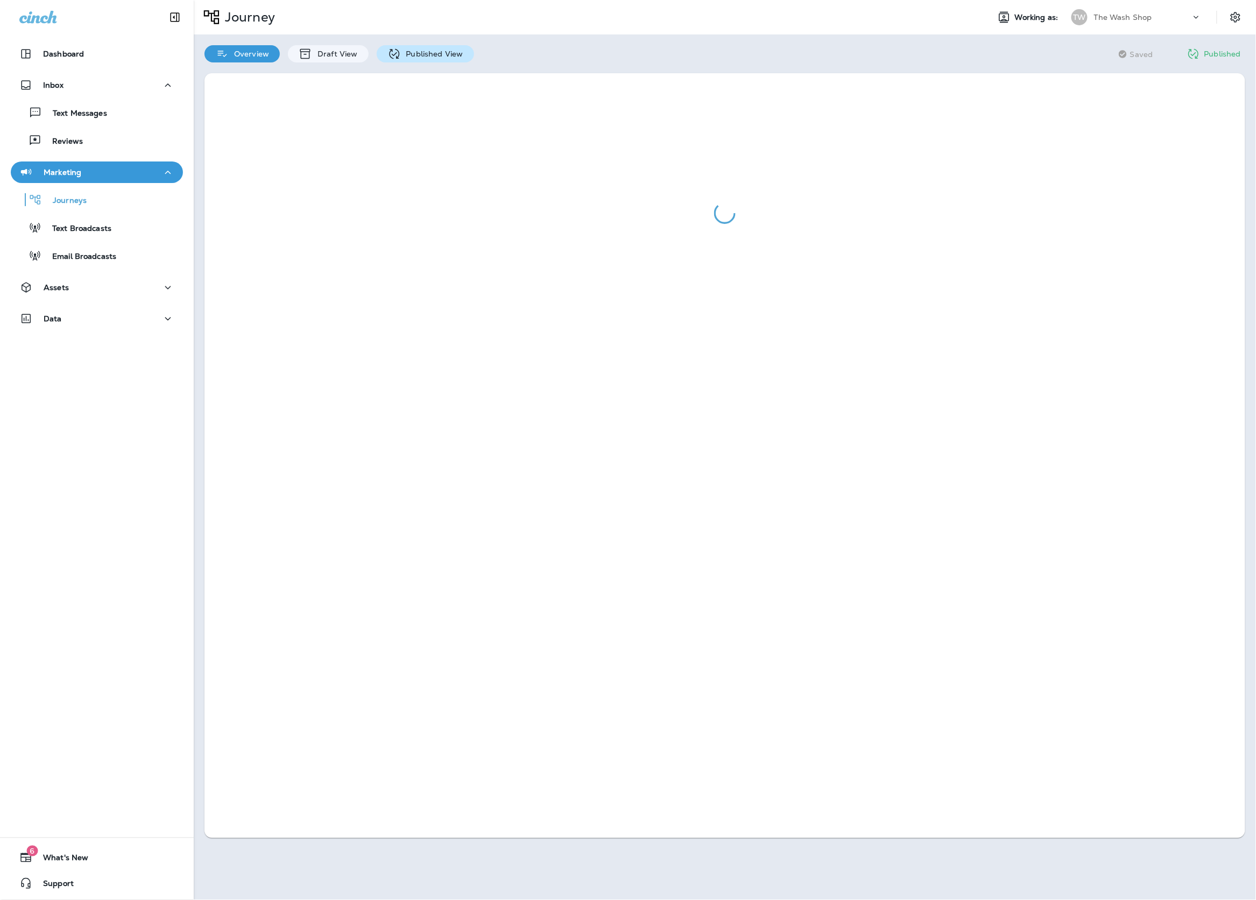
click at [453, 58] on p "Published View" at bounding box center [432, 54] width 62 height 9
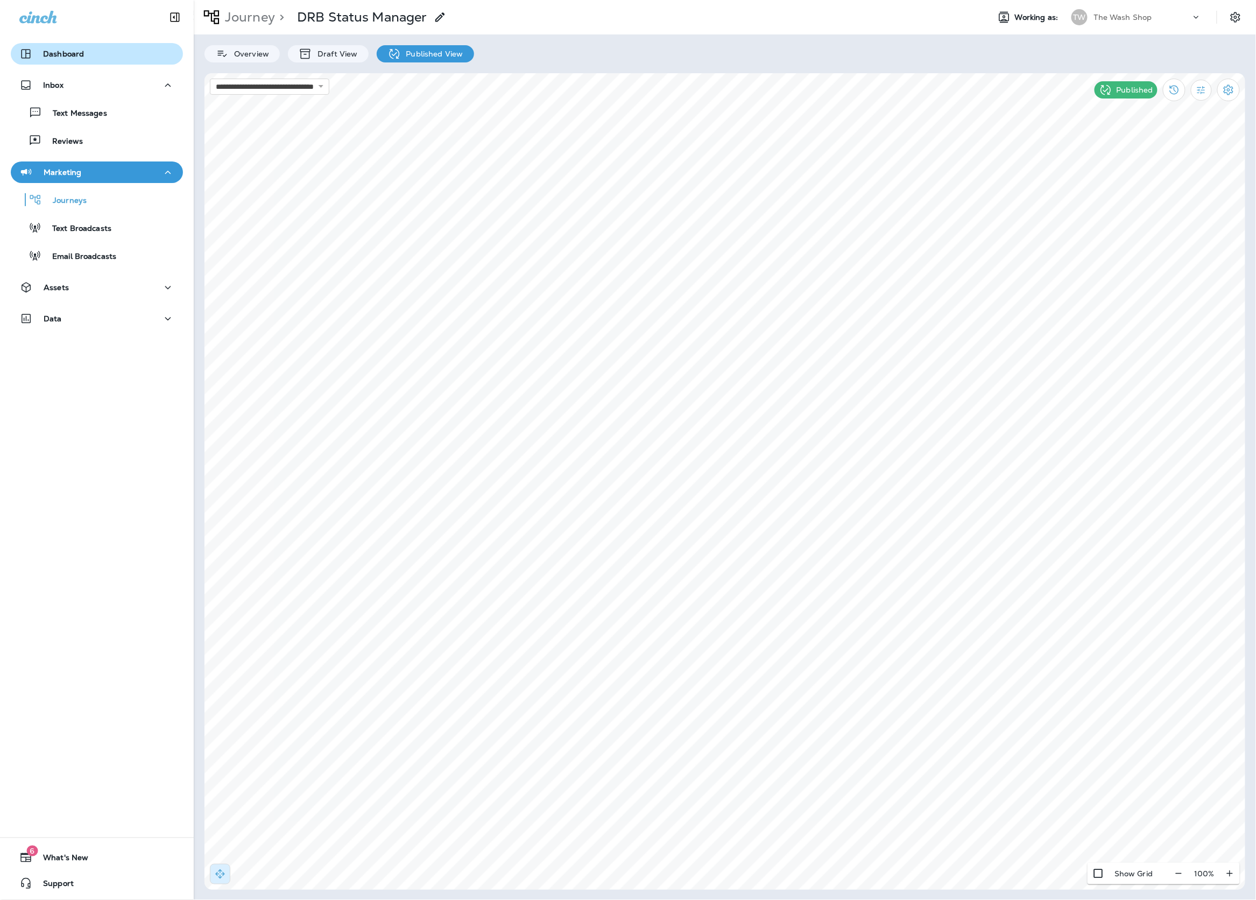
click at [56, 55] on p "Dashboard" at bounding box center [63, 54] width 41 height 9
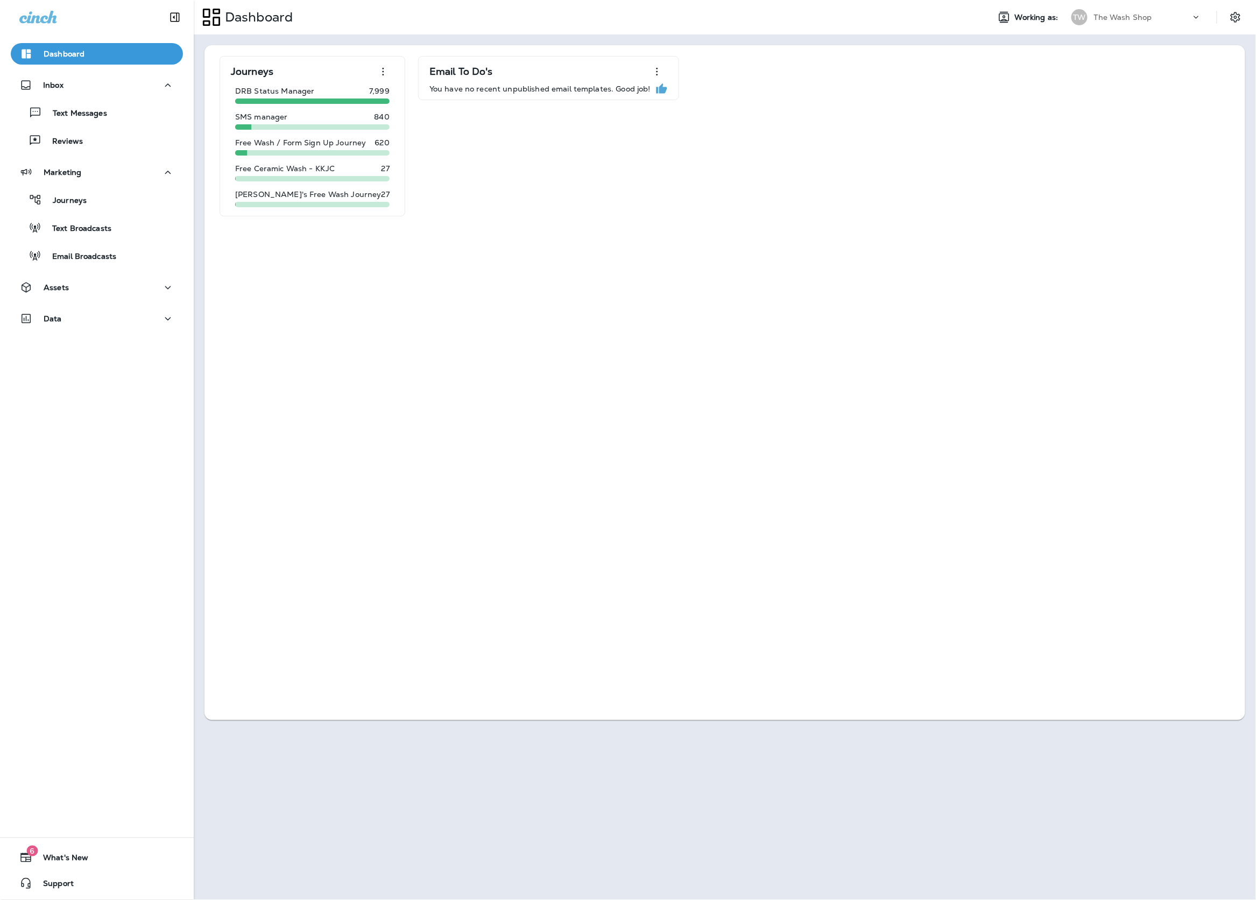
click at [1141, 30] on div "Dashboard Working as: TW The Wash Shop" at bounding box center [725, 17] width 1062 height 34
click at [1081, 16] on div "TW" at bounding box center [1079, 17] width 16 height 16
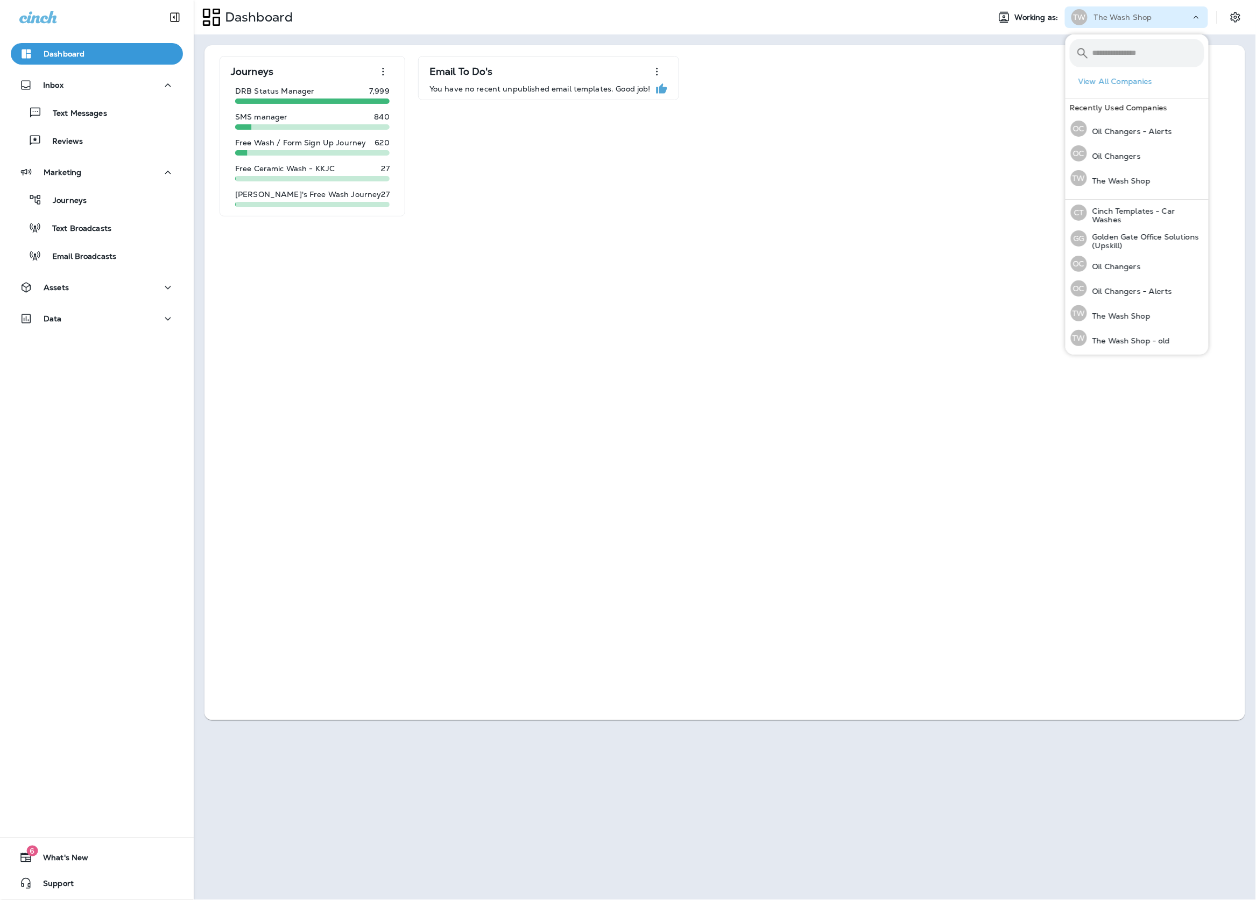
click at [802, 178] on div "Journeys DRB Status Manager 7,999 SMS manager 840 Free Wash / Form Sign Up Jour…" at bounding box center [724, 136] width 1019 height 160
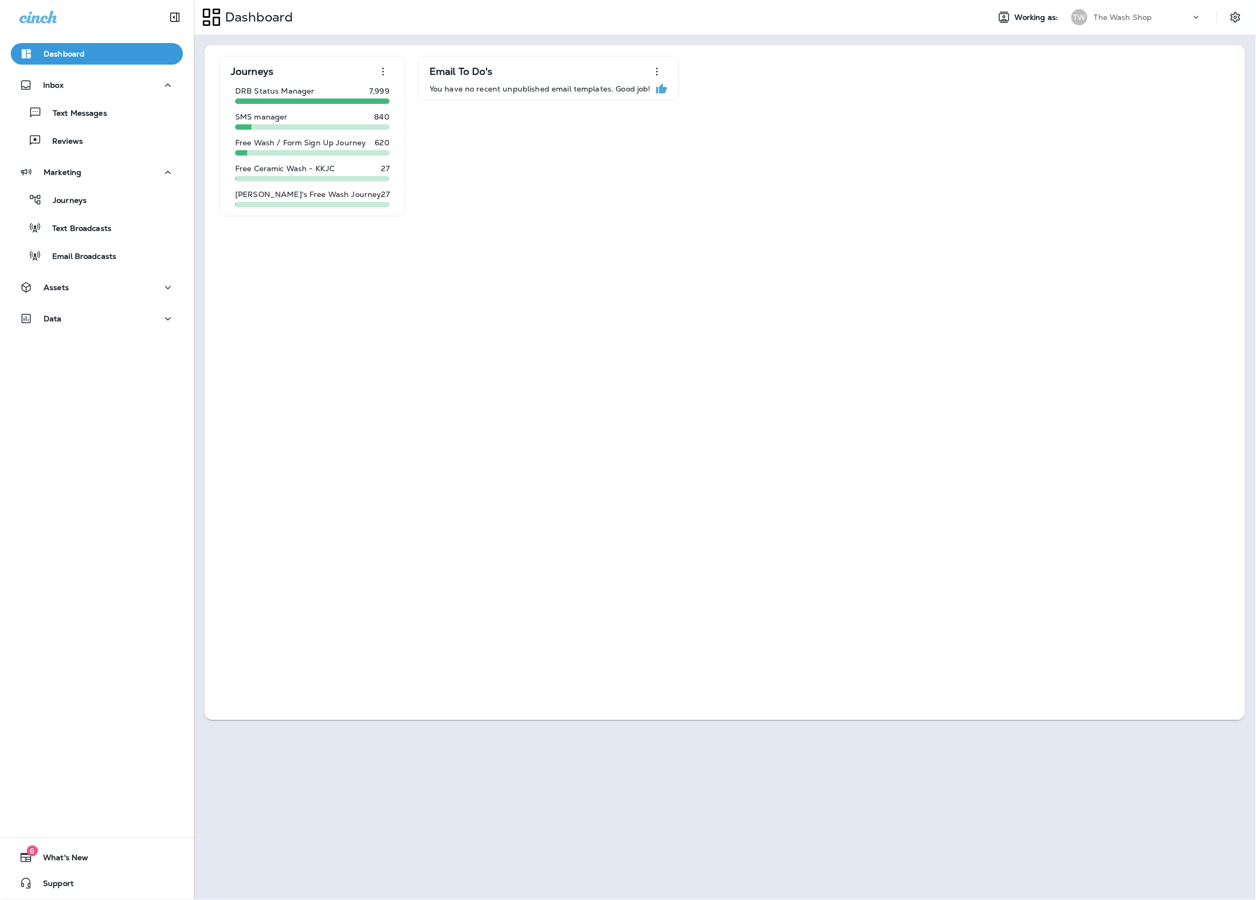
click at [1119, 25] on div "TW The Wash Shop" at bounding box center [1136, 17] width 143 height 22
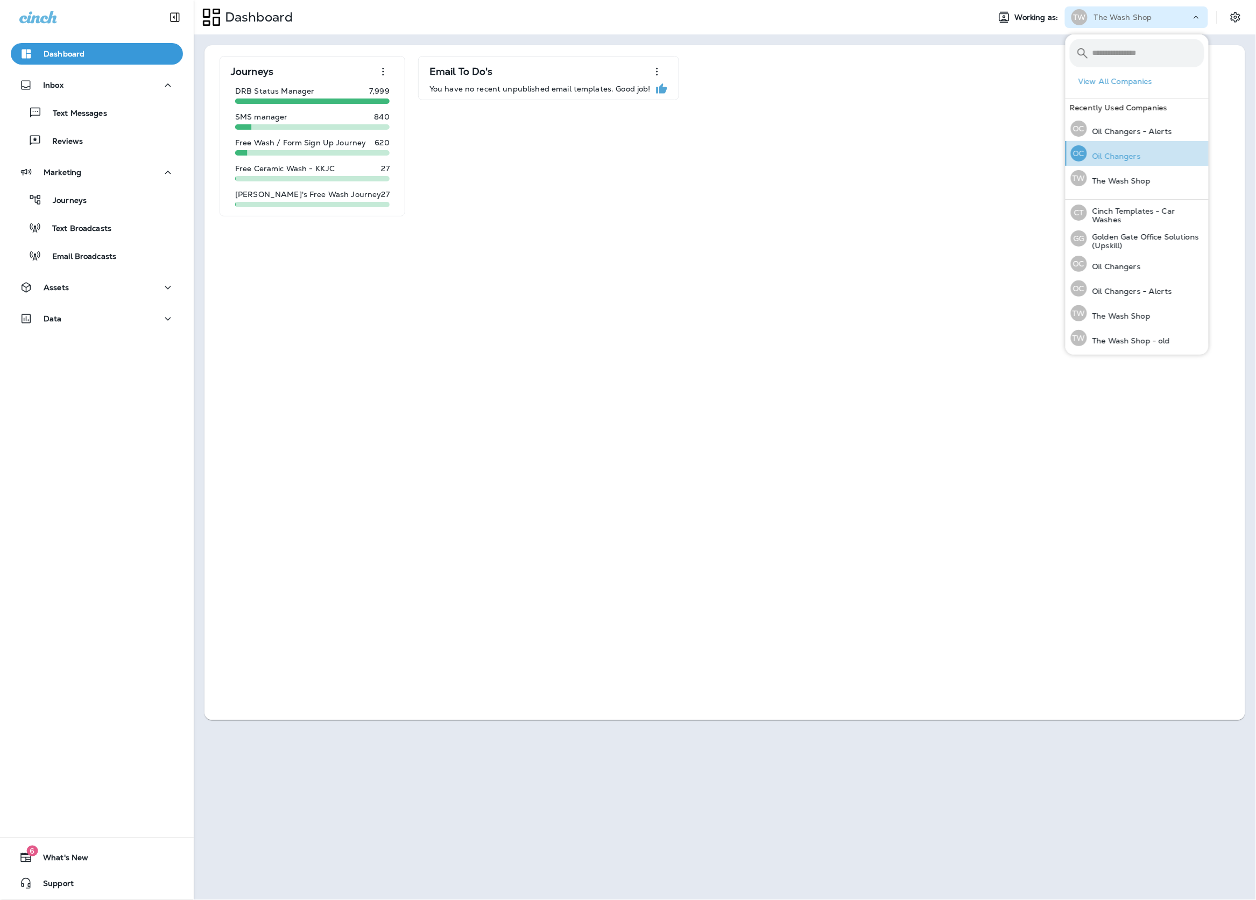
click at [1189, 160] on button "OC Oil Changers" at bounding box center [1136, 153] width 143 height 25
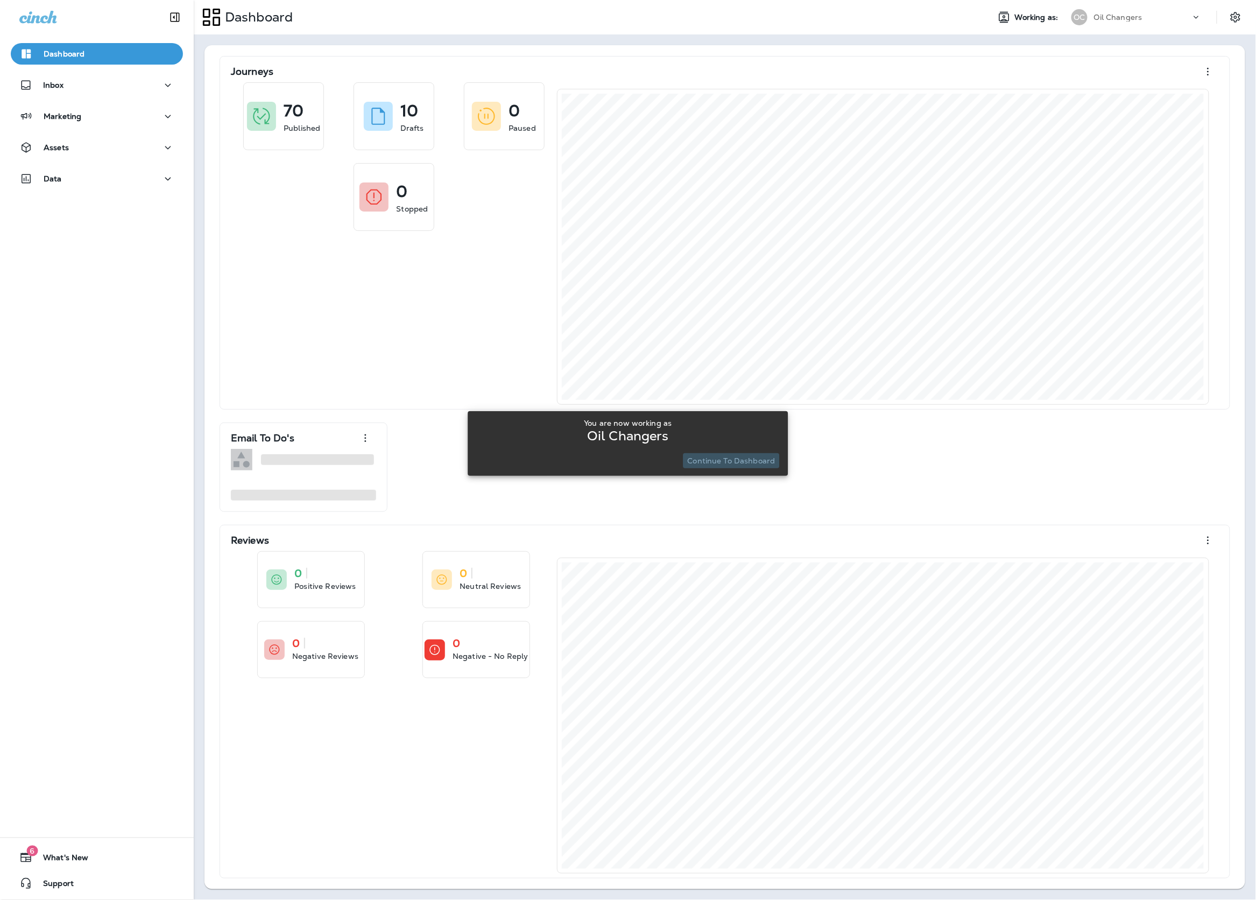
click at [741, 462] on p "Continue to Dashboard" at bounding box center [732, 460] width 88 height 9
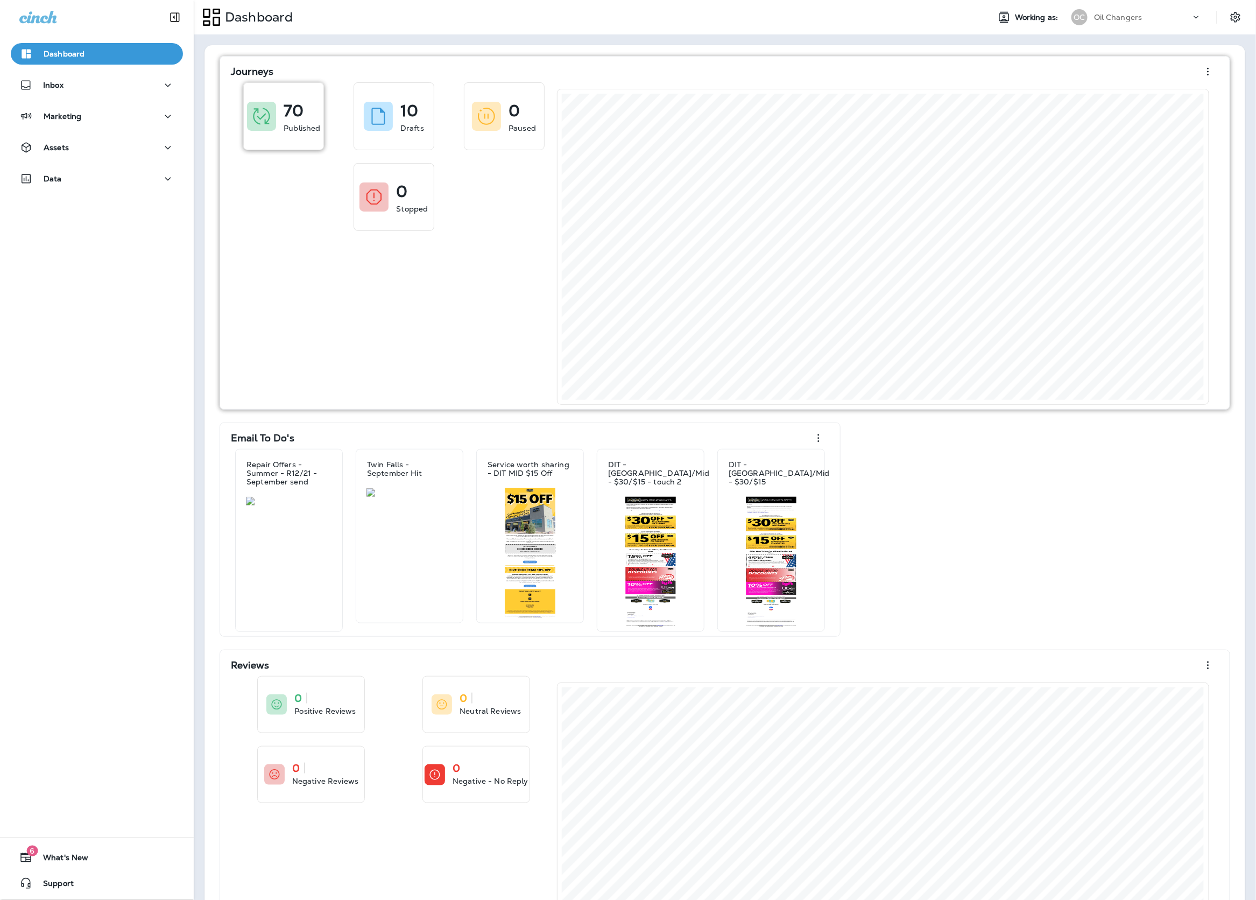
click at [313, 104] on div "70" at bounding box center [302, 107] width 37 height 17
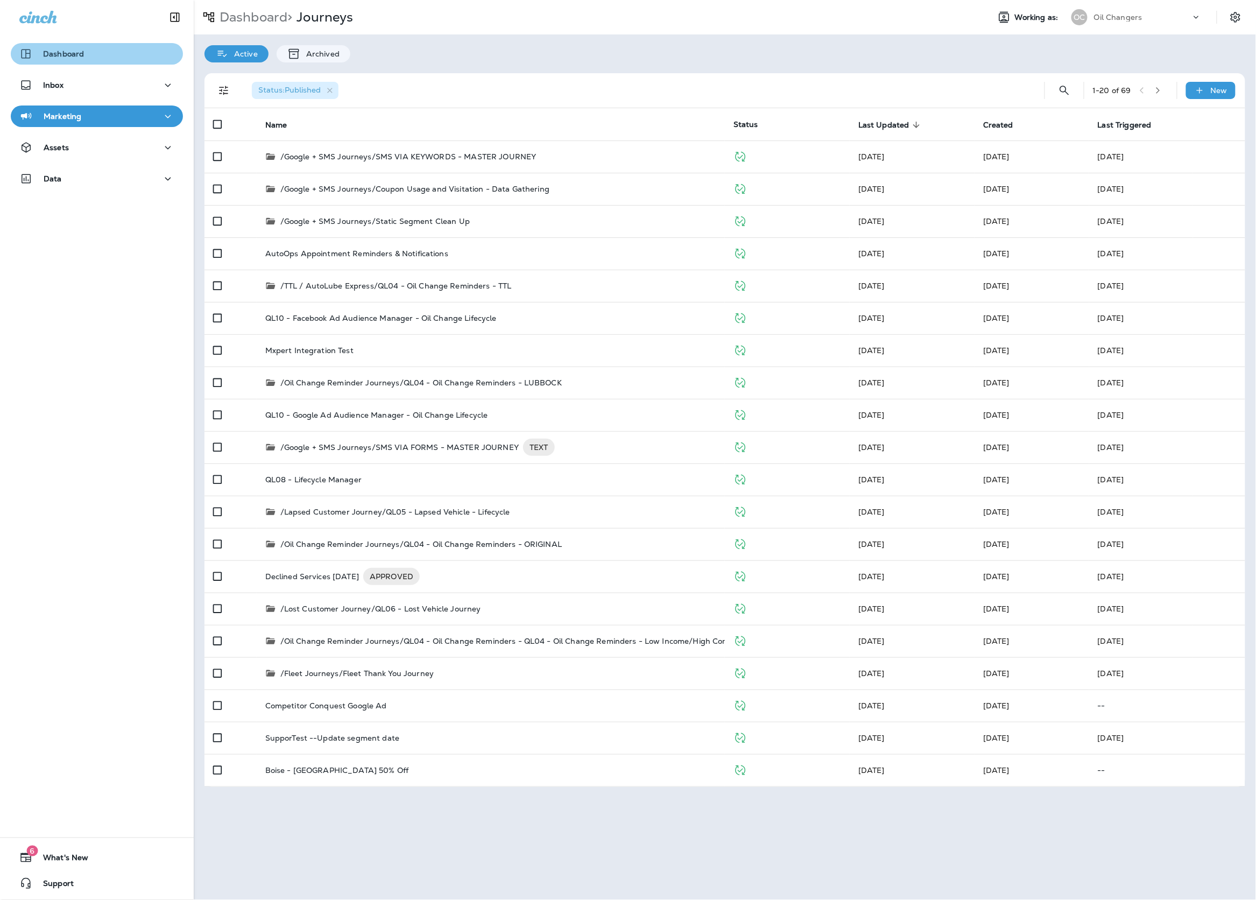
click at [118, 57] on div "Dashboard" at bounding box center [96, 53] width 155 height 13
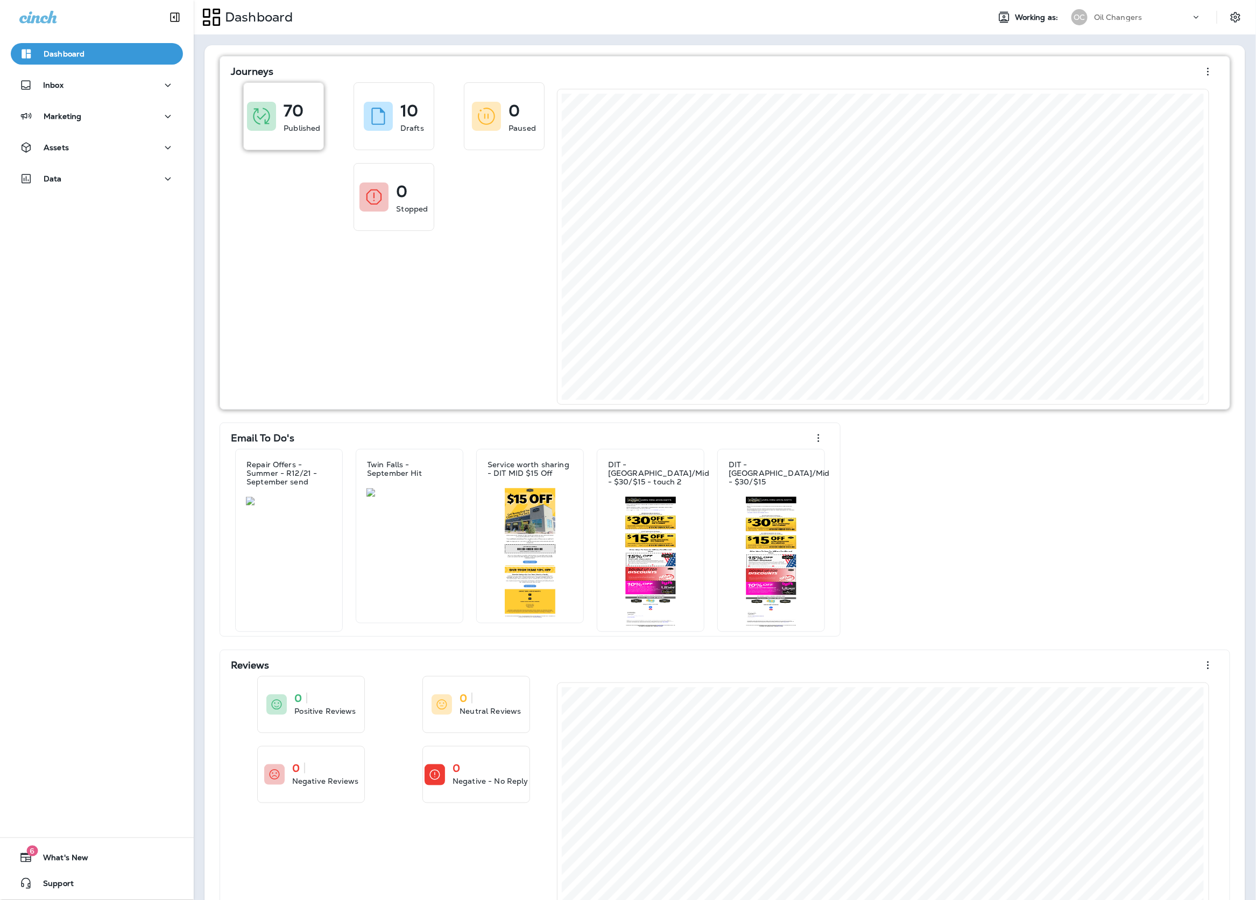
click at [286, 110] on p "70" at bounding box center [294, 110] width 20 height 11
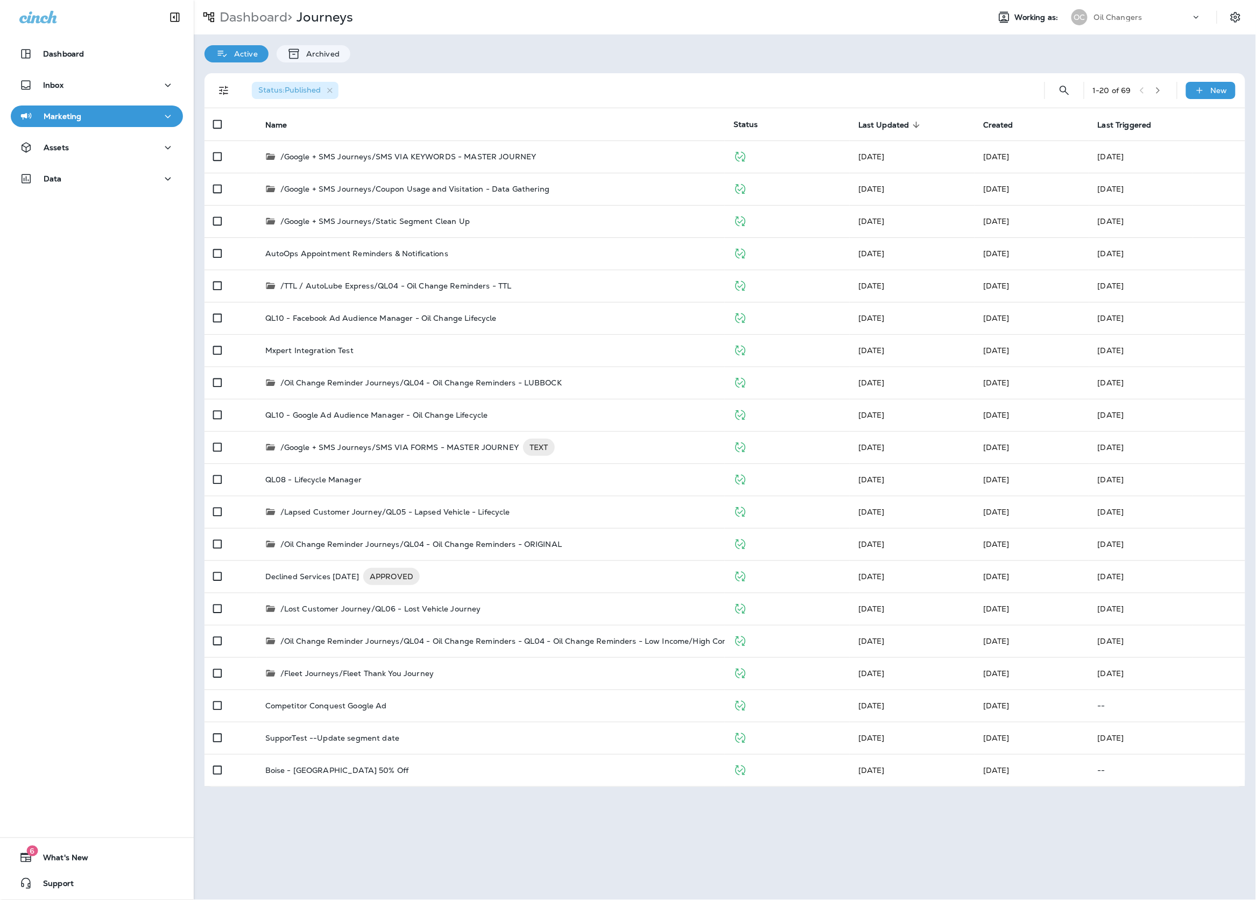
click at [358, 93] on div "Status : Published" at bounding box center [635, 90] width 784 height 34
click at [331, 92] on icon "button" at bounding box center [330, 90] width 9 height 9
click at [139, 62] on button "Dashboard" at bounding box center [97, 54] width 172 height 22
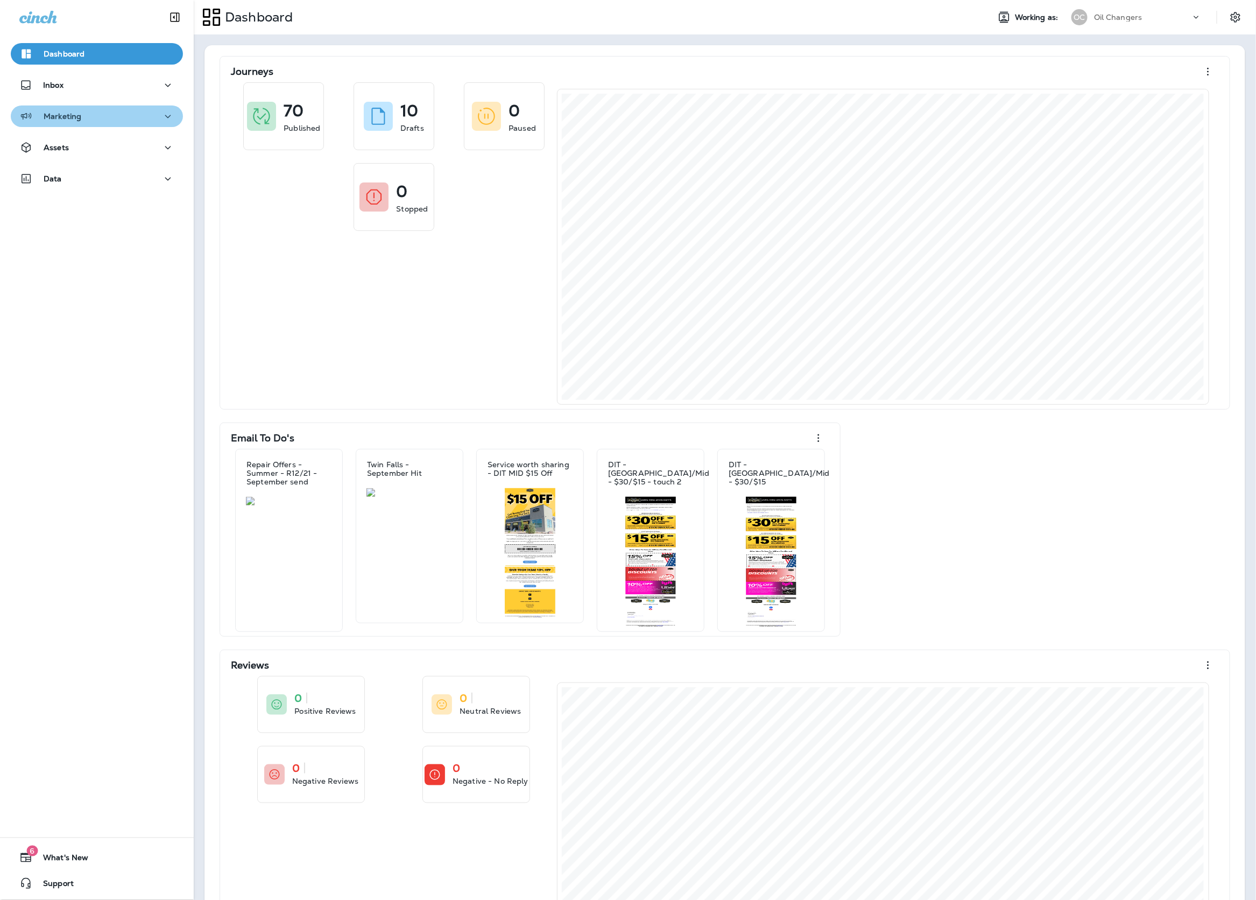
click at [88, 115] on div "Marketing" at bounding box center [96, 116] width 155 height 13
click at [87, 139] on div "Journeys" at bounding box center [97, 144] width 164 height 16
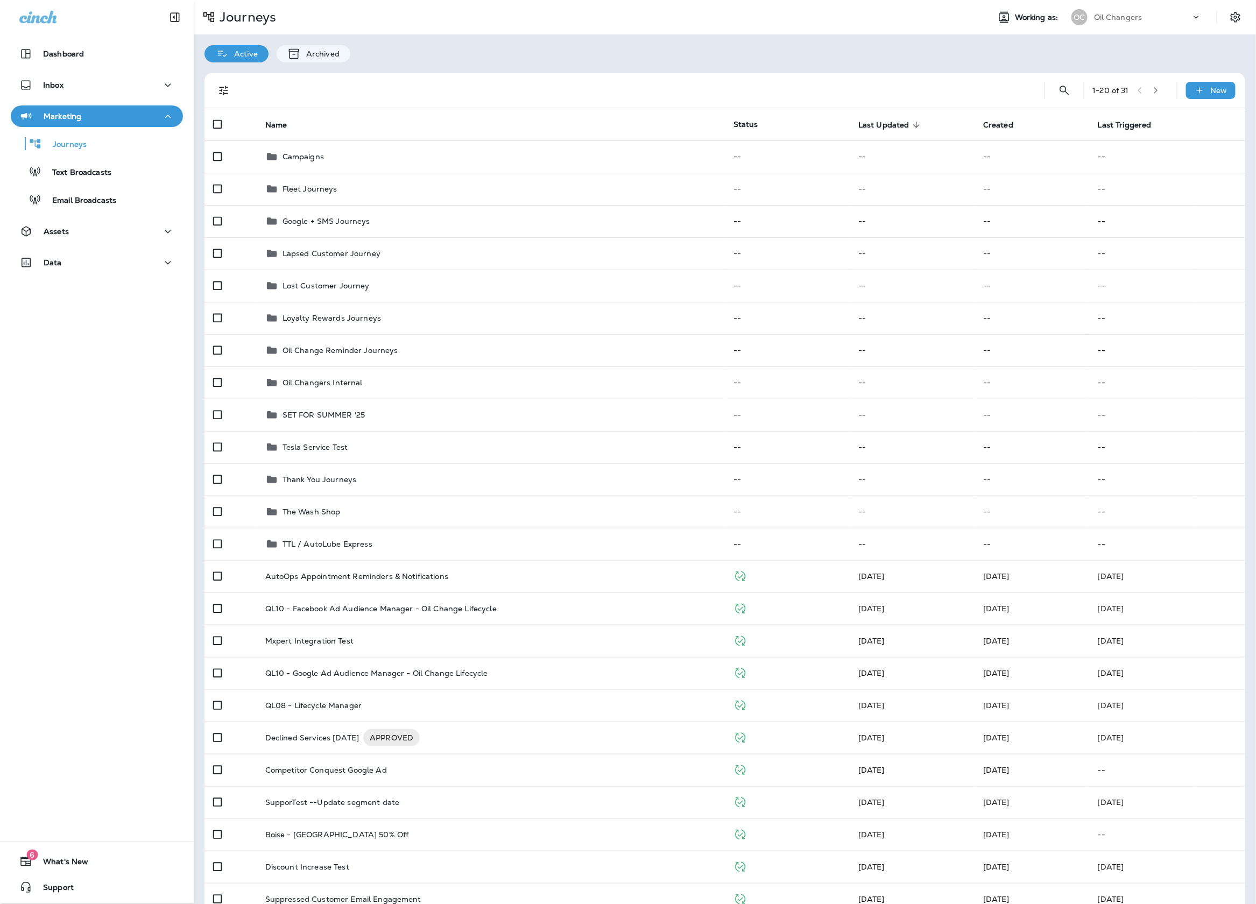
click at [405, 122] on th "Name" at bounding box center [491, 124] width 468 height 32
click at [471, 109] on th "Name" at bounding box center [491, 124] width 468 height 32
click at [487, 86] on div at bounding box center [635, 90] width 784 height 34
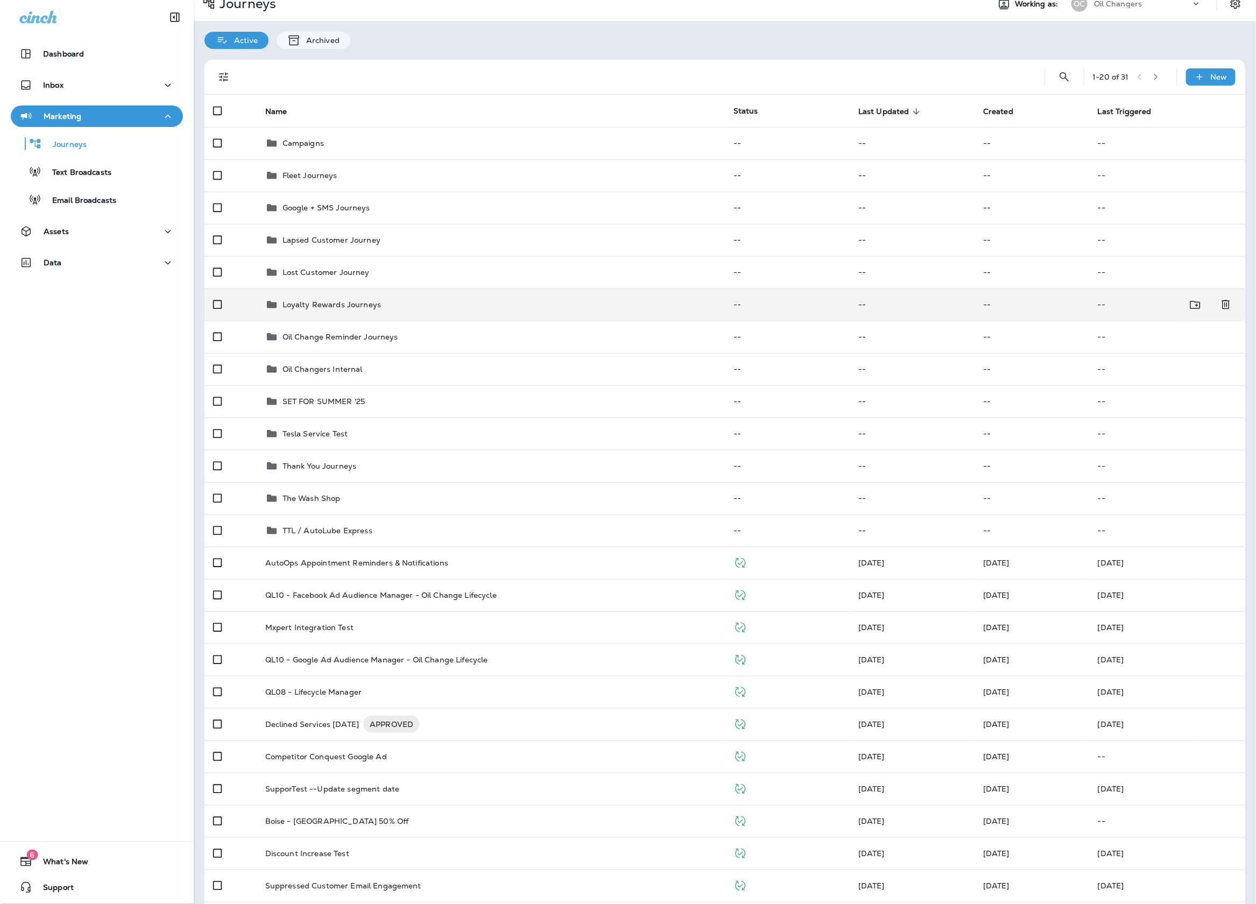
scroll to position [14, 0]
